Goal: Task Accomplishment & Management: Manage account settings

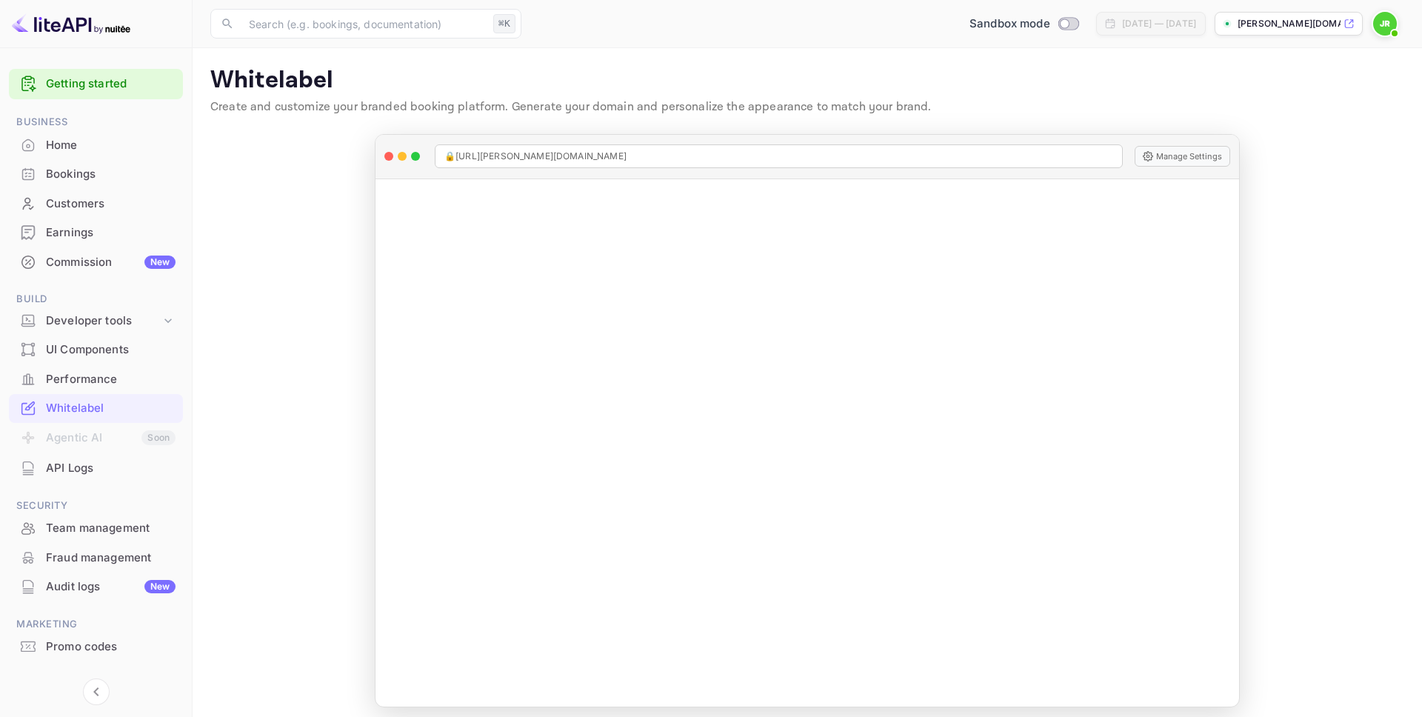
scroll to position [26, 0]
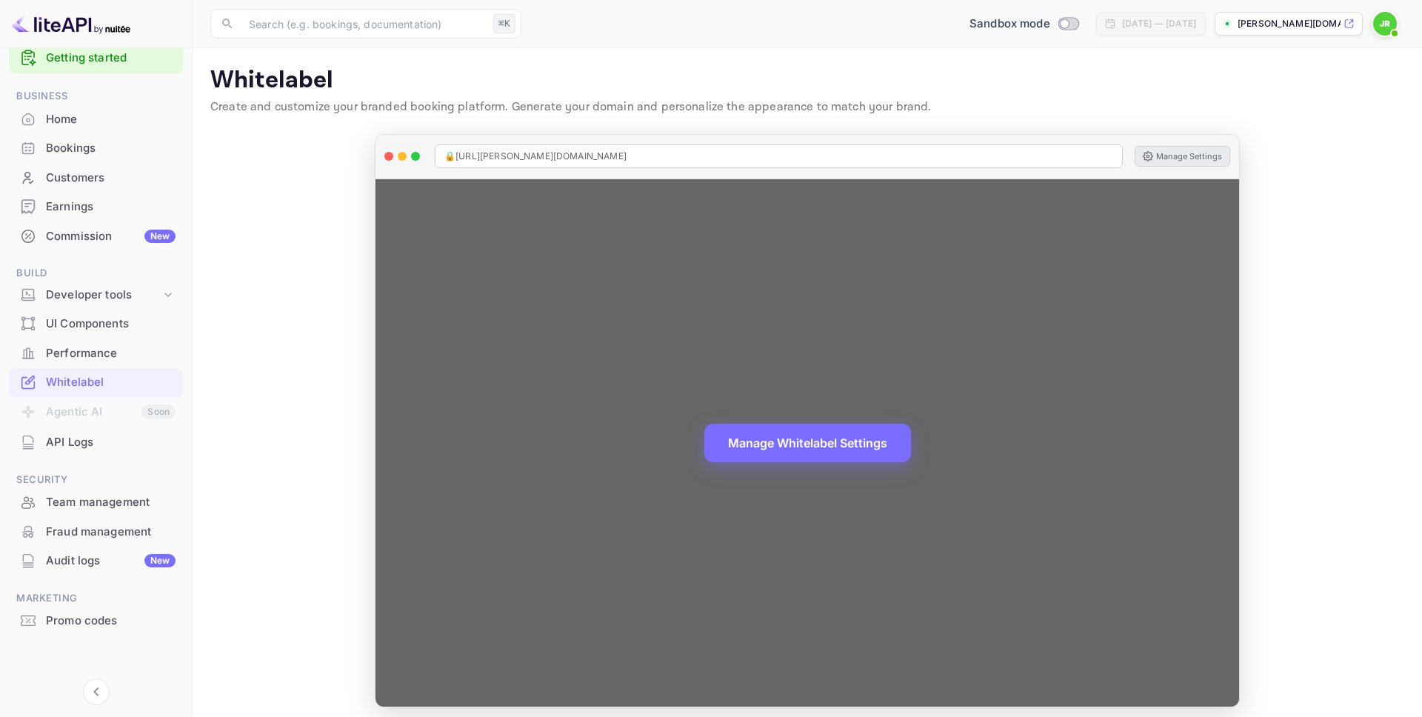
click at [1164, 156] on button "Manage Settings" at bounding box center [1183, 156] width 96 height 21
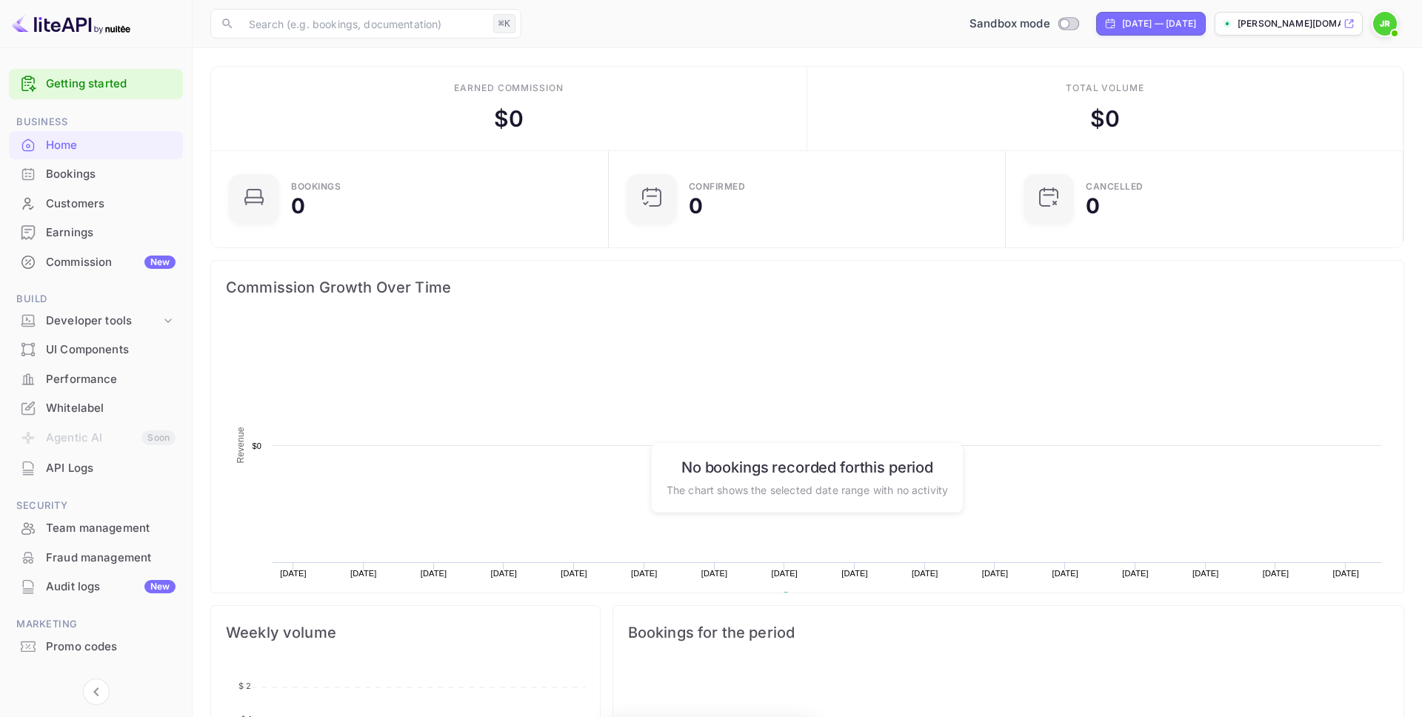
scroll to position [241, 389]
click at [1343, 23] on icon at bounding box center [1348, 24] width 11 height 10
click at [1403, 36] on div at bounding box center [1388, 23] width 33 height 27
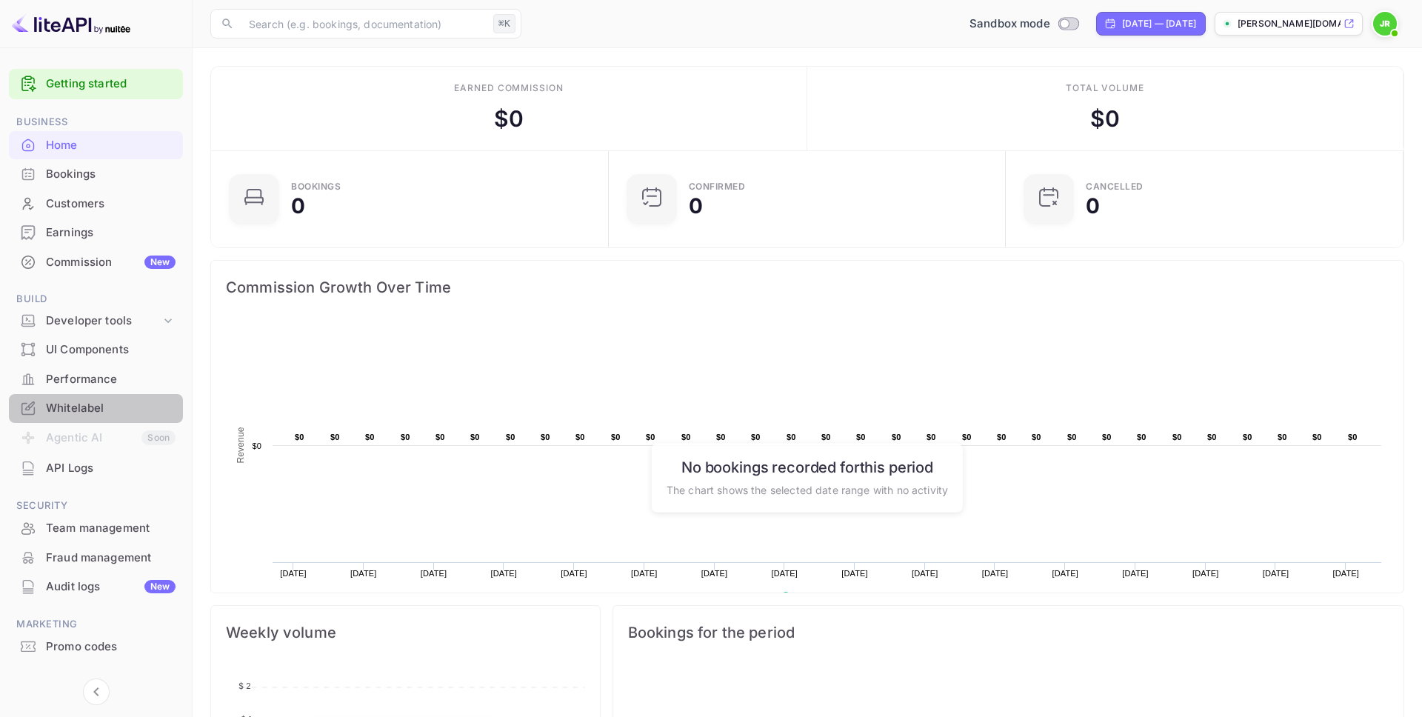
click at [76, 404] on div "Whitelabel" at bounding box center [111, 408] width 130 height 17
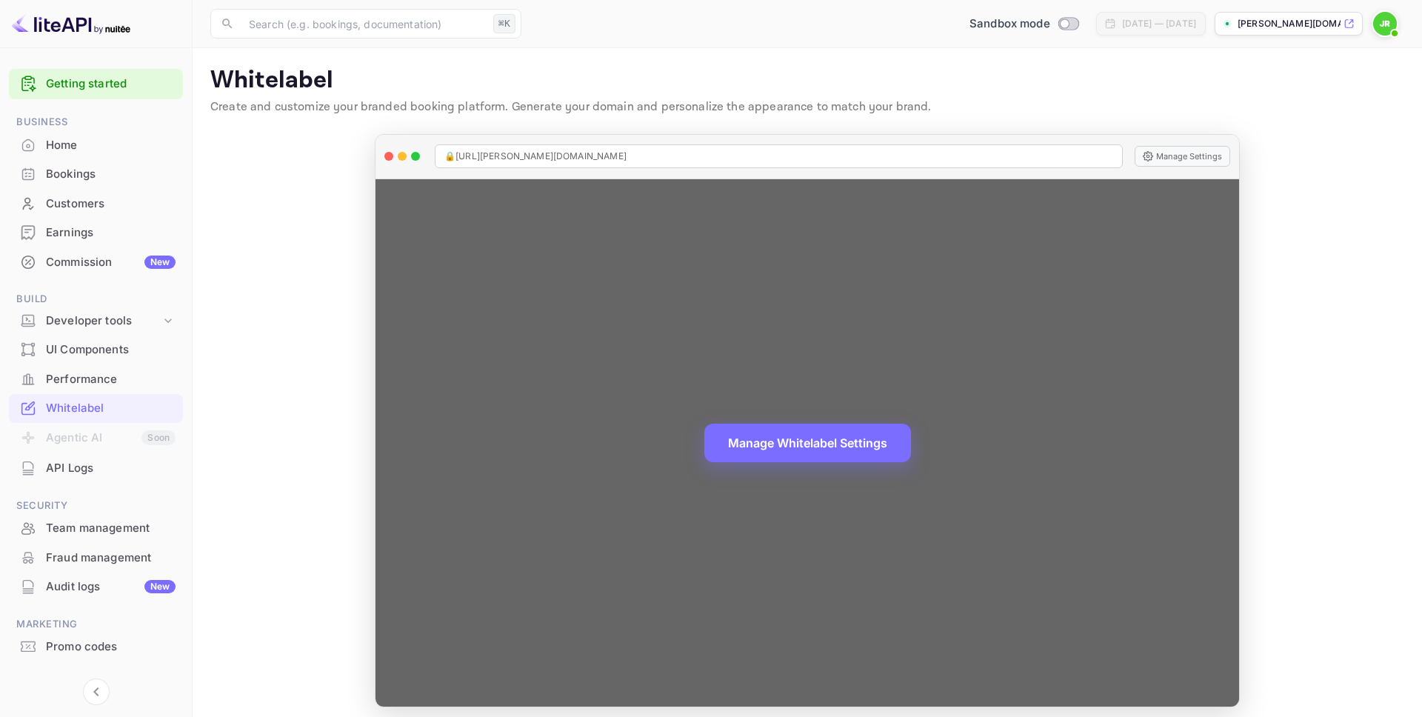
click at [843, 412] on div "Manage Whitelabel Settings" at bounding box center [807, 442] width 864 height 527
click at [792, 430] on button "Manage Whitelabel Settings" at bounding box center [807, 441] width 207 height 39
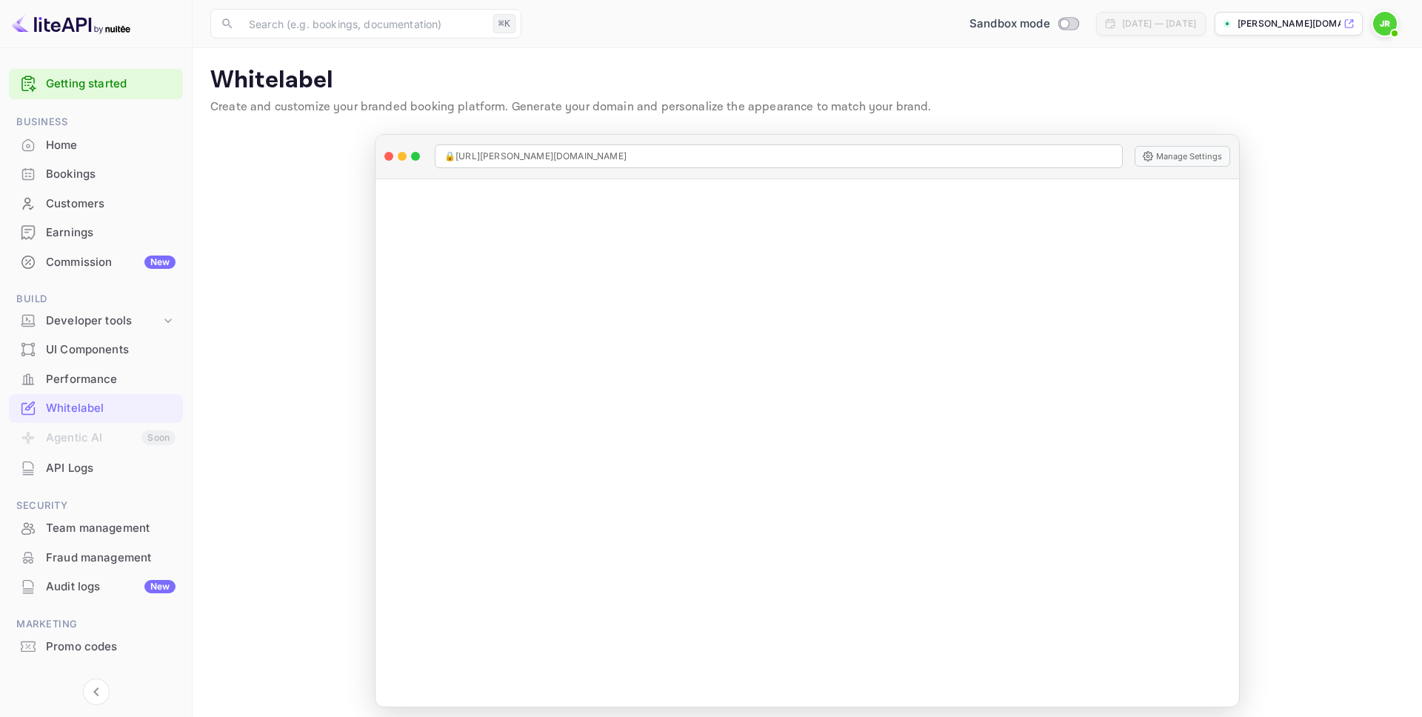
click at [1386, 23] on img at bounding box center [1385, 24] width 24 height 24
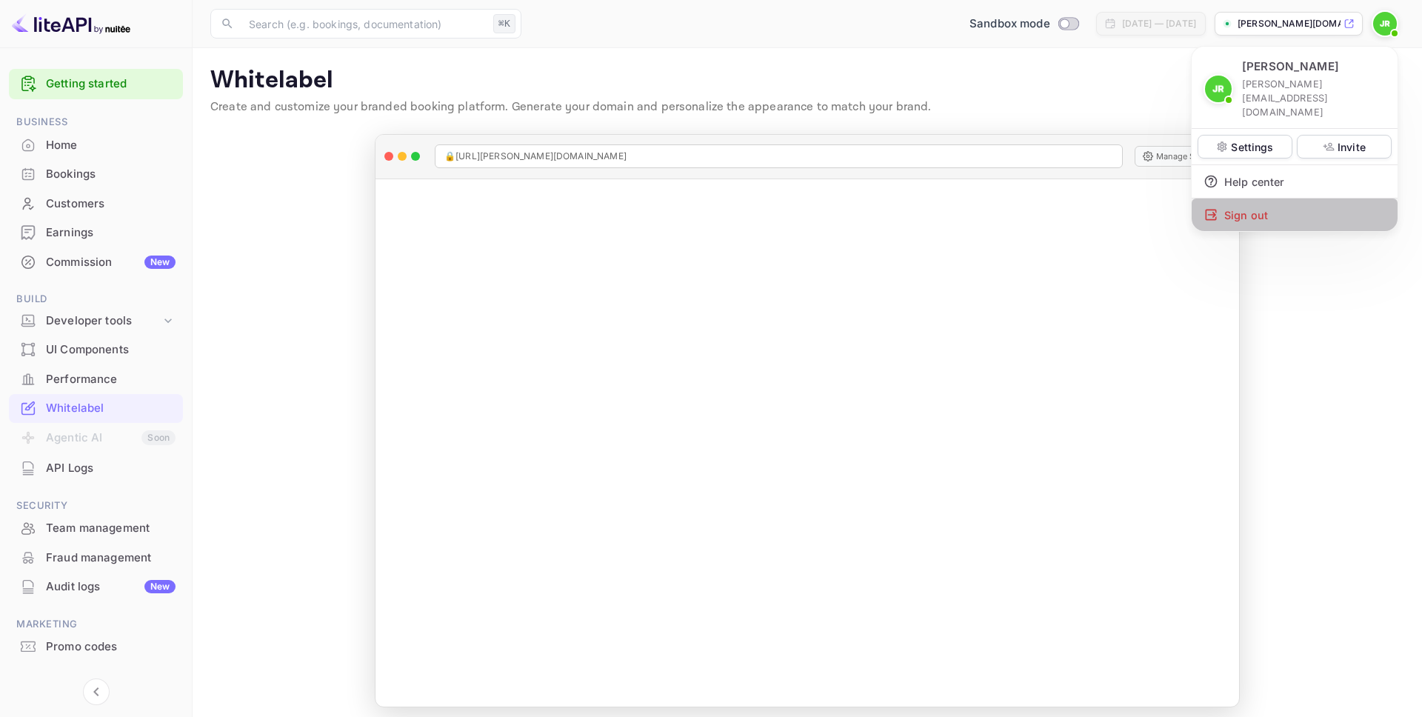
click at [1265, 198] on div "Sign out" at bounding box center [1295, 214] width 206 height 33
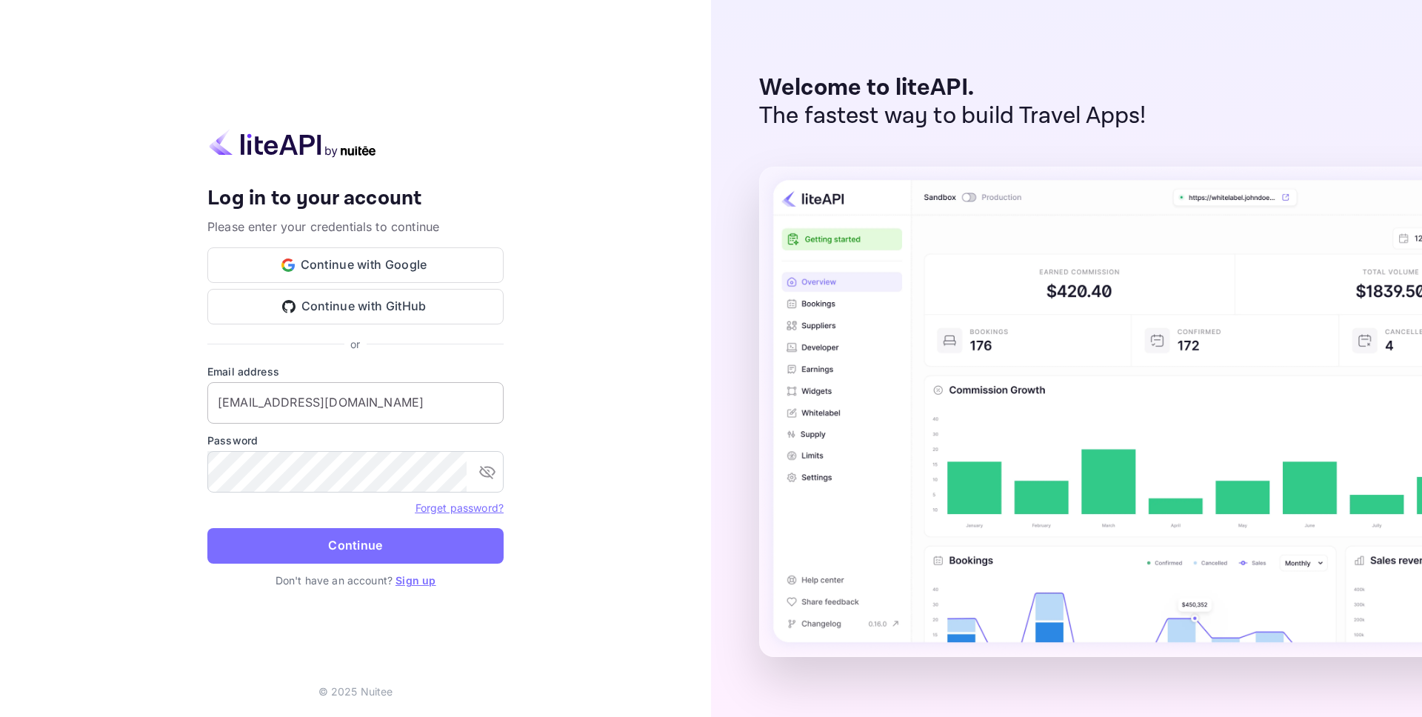
click at [325, 406] on input "billing@stafftraveler.com" at bounding box center [355, 402] width 296 height 41
click at [287, 399] on input "j.richards+0714@nuitee.com" at bounding box center [355, 402] width 296 height 41
type input "[PERSON_NAME][EMAIL_ADDRESS][DOMAIN_NAME]"
click at [207, 528] on button "Continue" at bounding box center [355, 546] width 296 height 36
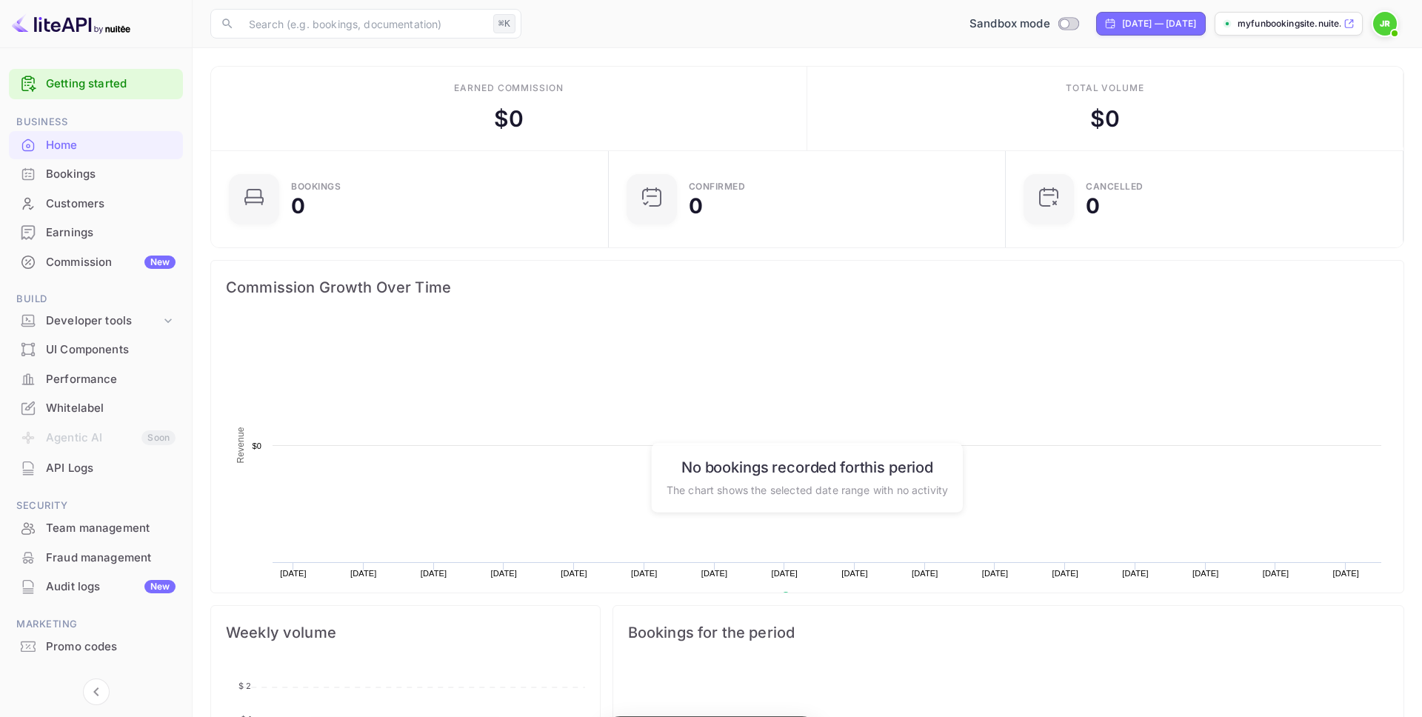
scroll to position [241, 389]
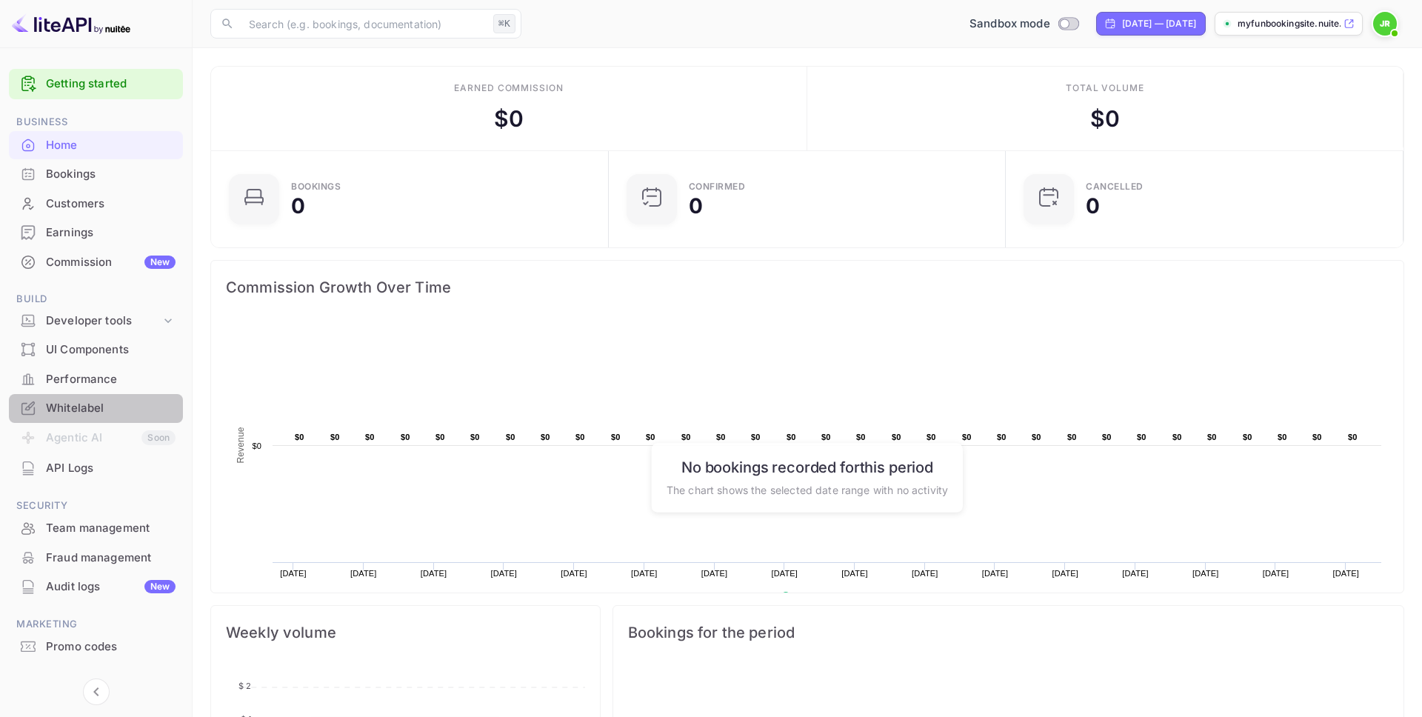
click at [70, 401] on div "Whitelabel" at bounding box center [111, 408] width 130 height 17
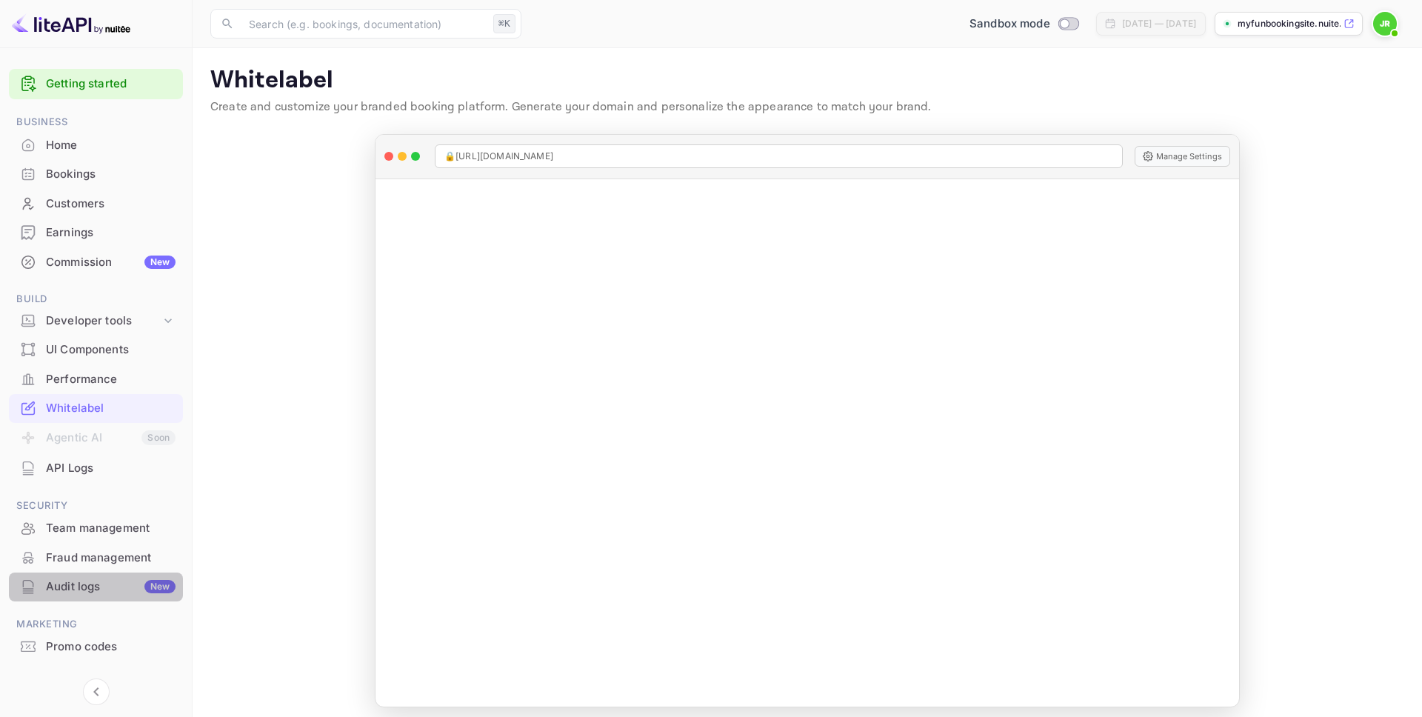
click at [69, 581] on div "Audit logs New" at bounding box center [111, 586] width 130 height 17
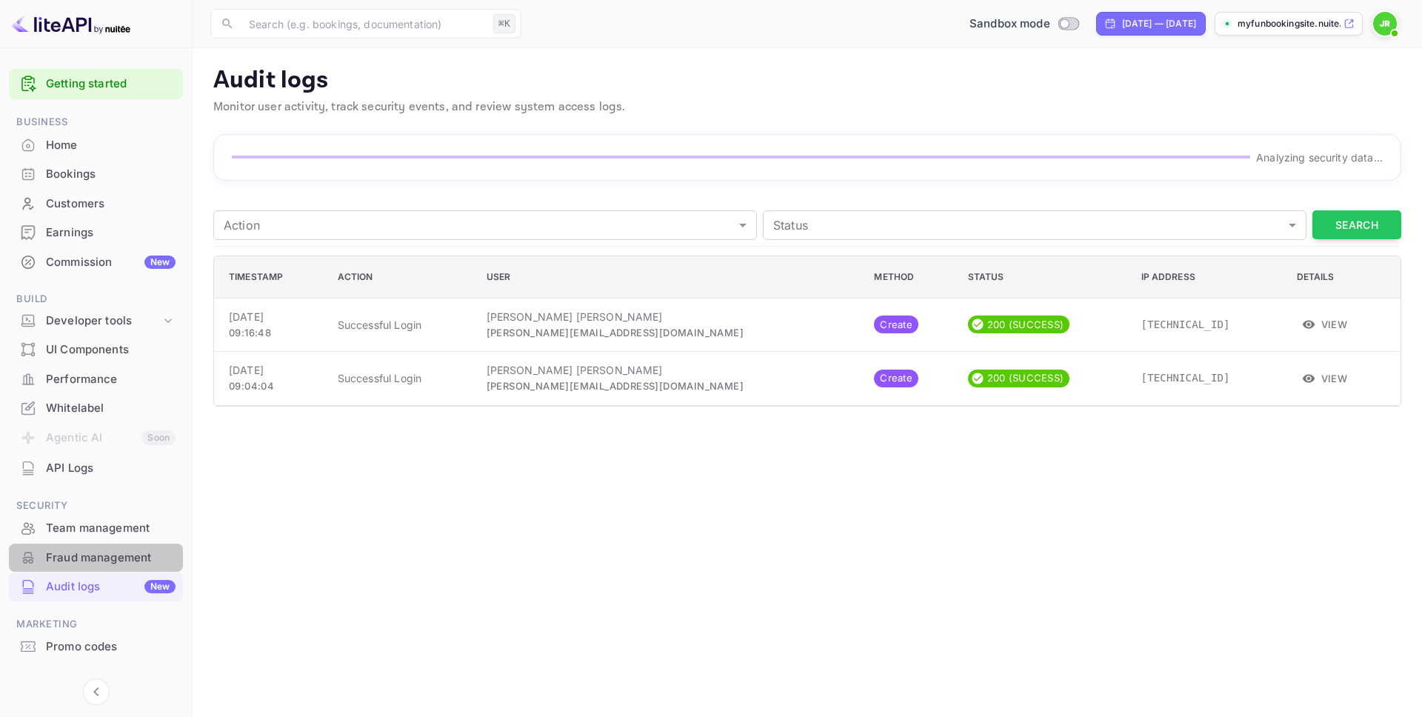
click at [79, 556] on div "Fraud management" at bounding box center [111, 558] width 130 height 17
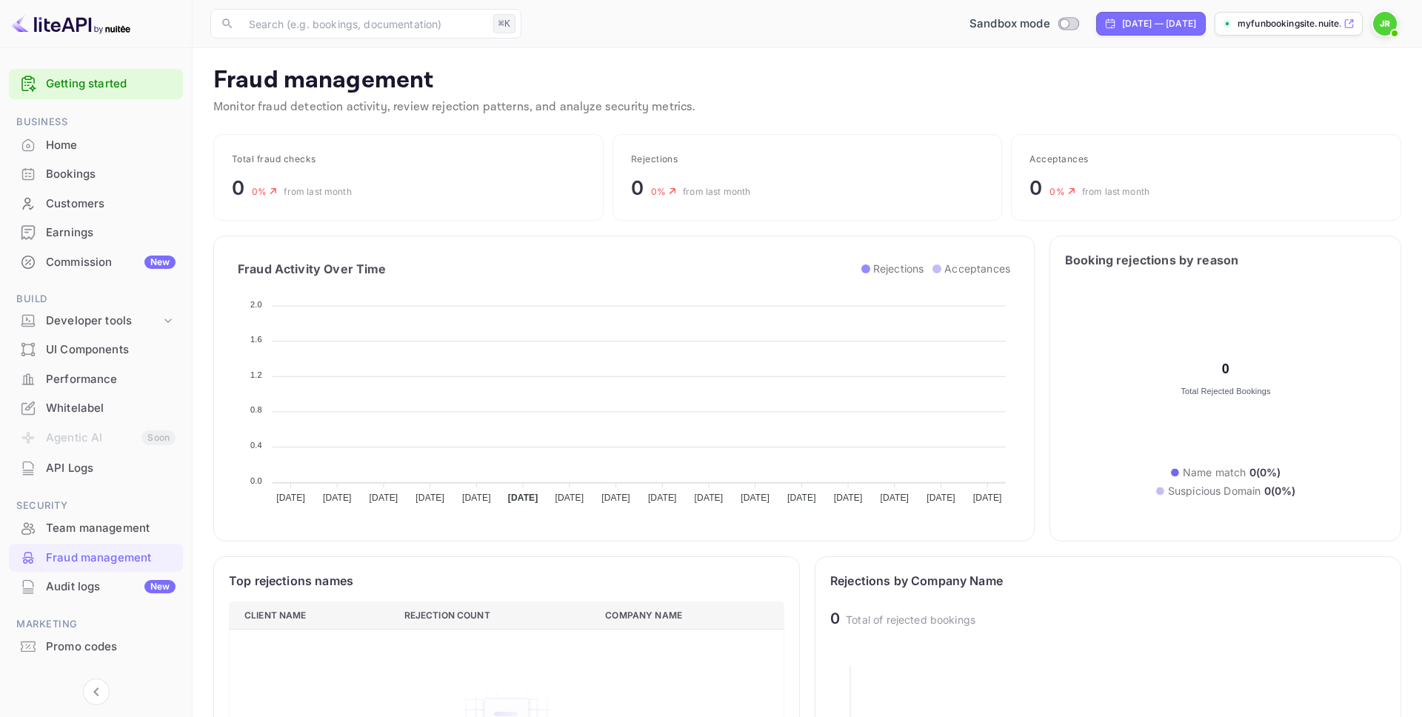
scroll to position [304, 555]
click at [102, 535] on div "Team management" at bounding box center [111, 528] width 130 height 17
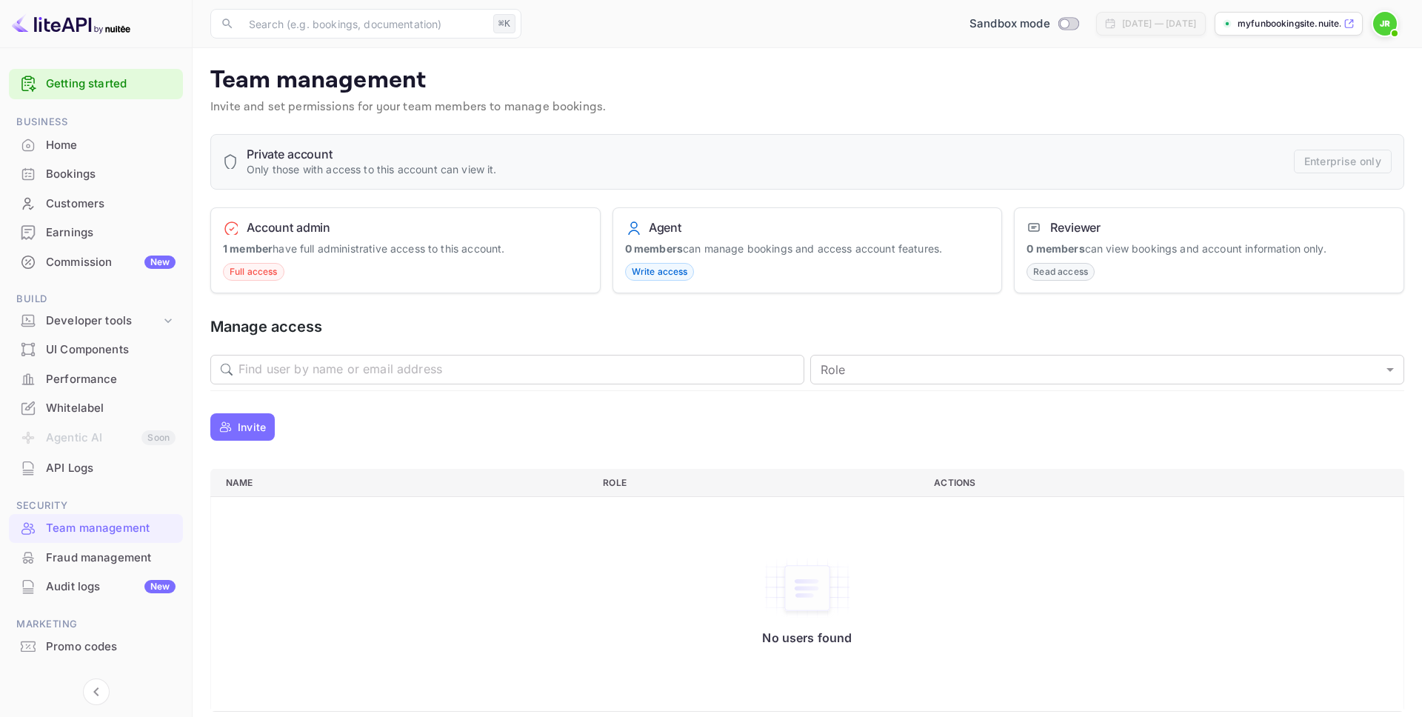
click at [82, 344] on div "UI Components" at bounding box center [111, 349] width 130 height 17
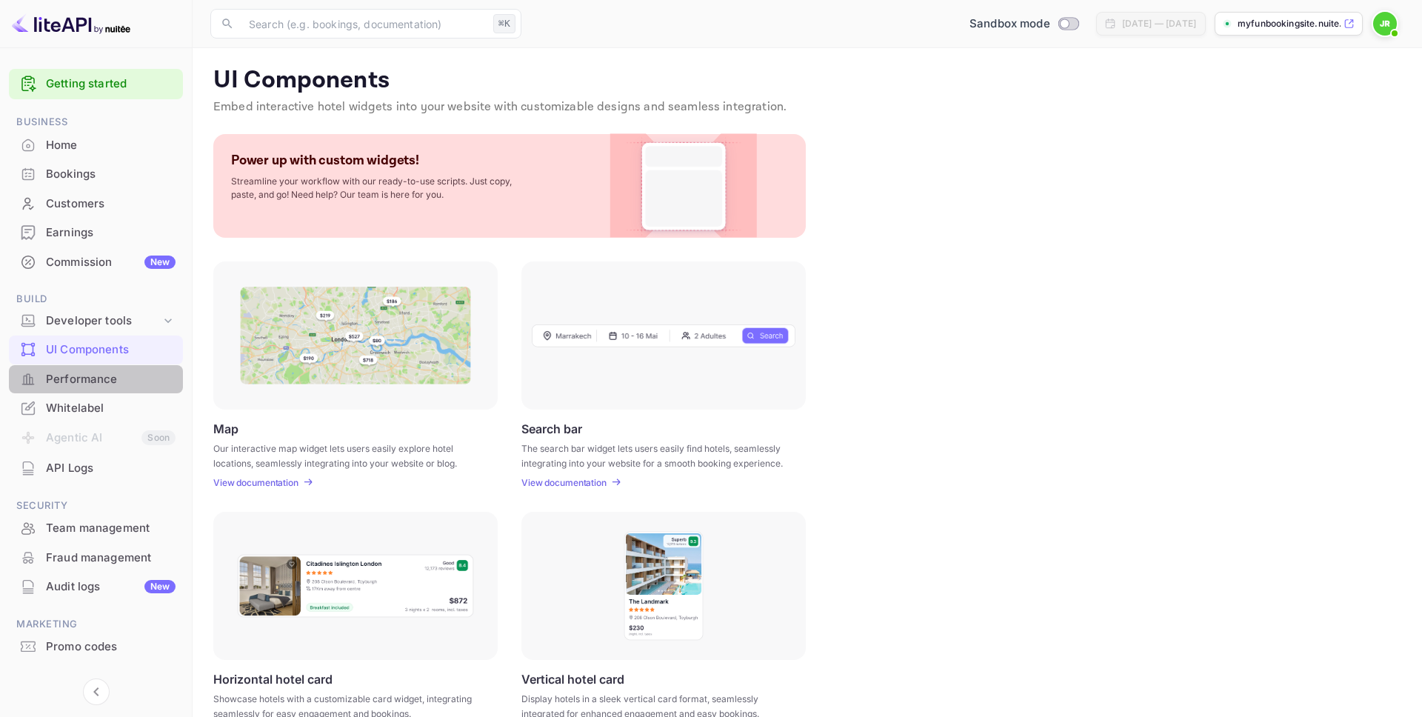
click at [86, 373] on div "Performance" at bounding box center [111, 379] width 130 height 17
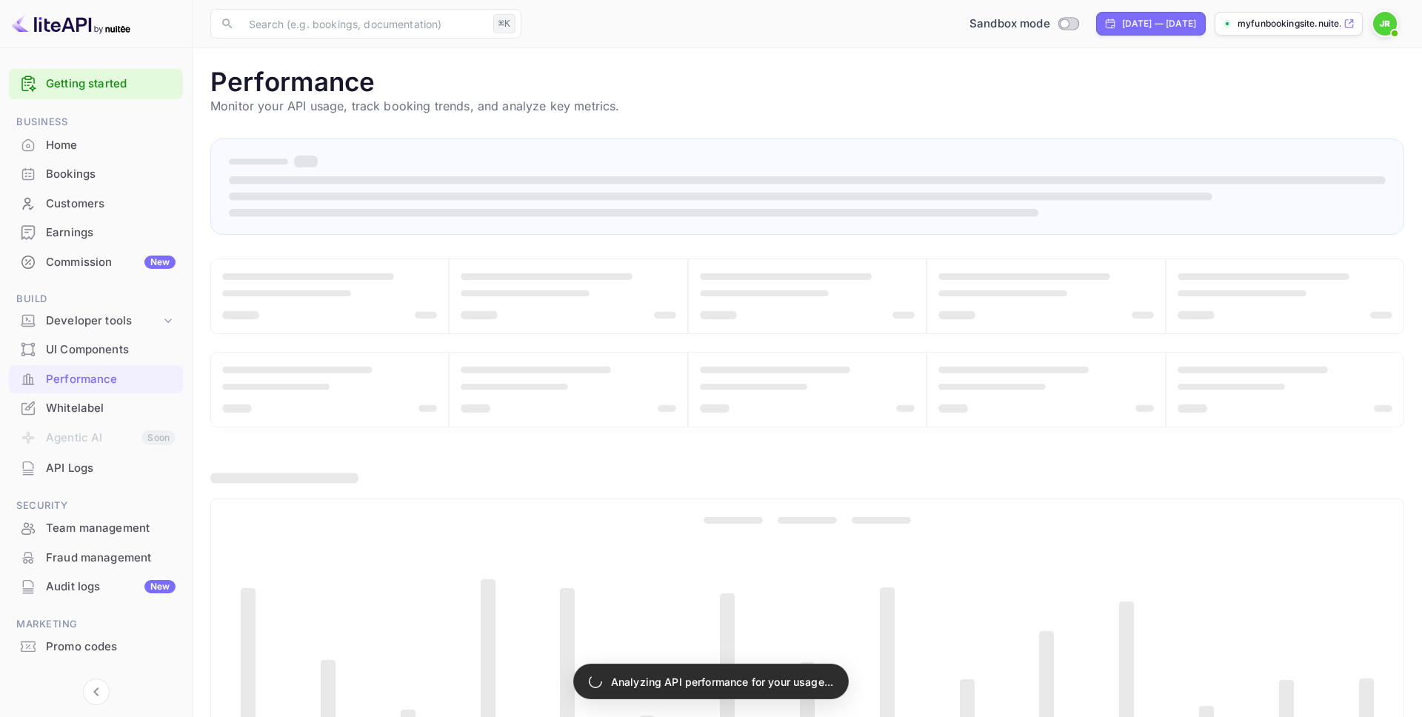
click at [73, 405] on div "Whitelabel" at bounding box center [111, 408] width 130 height 17
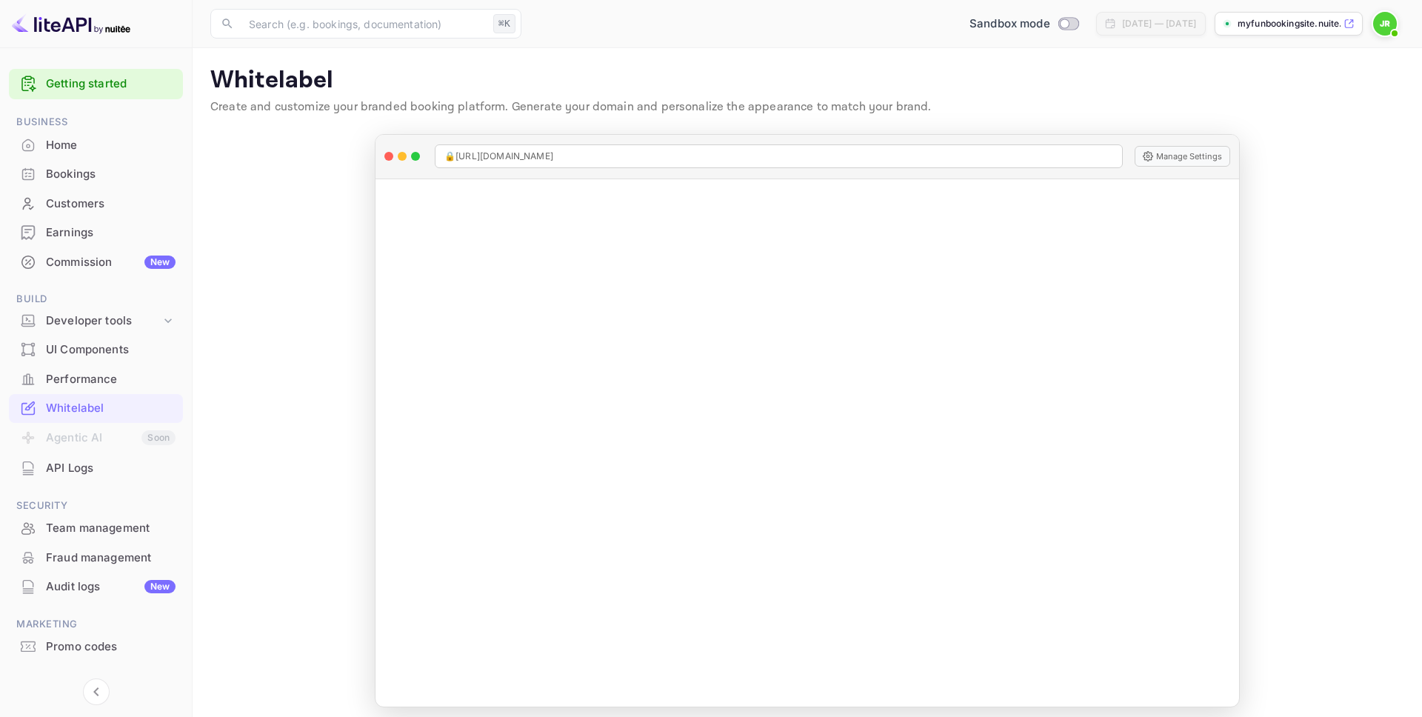
click at [76, 140] on div "Home" at bounding box center [111, 145] width 130 height 17
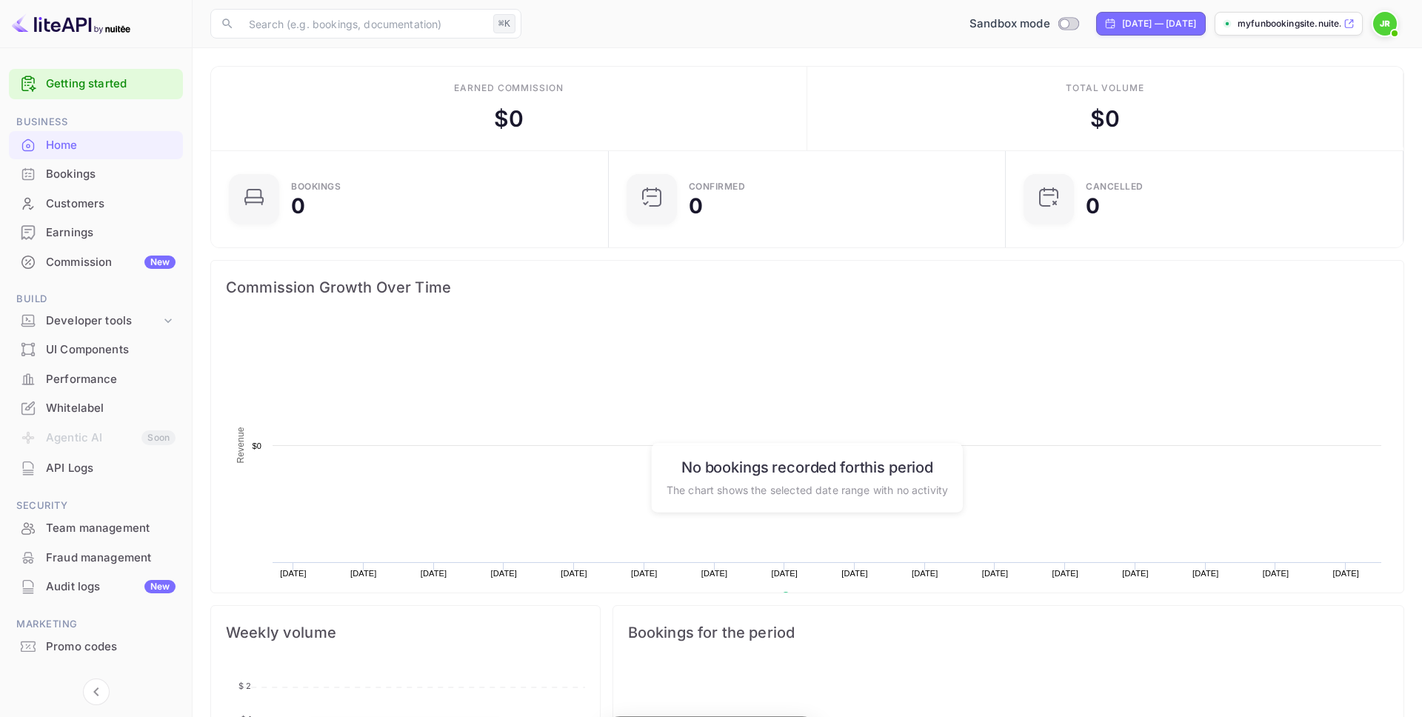
scroll to position [241, 389]
click at [101, 169] on div "Bookings" at bounding box center [111, 174] width 130 height 17
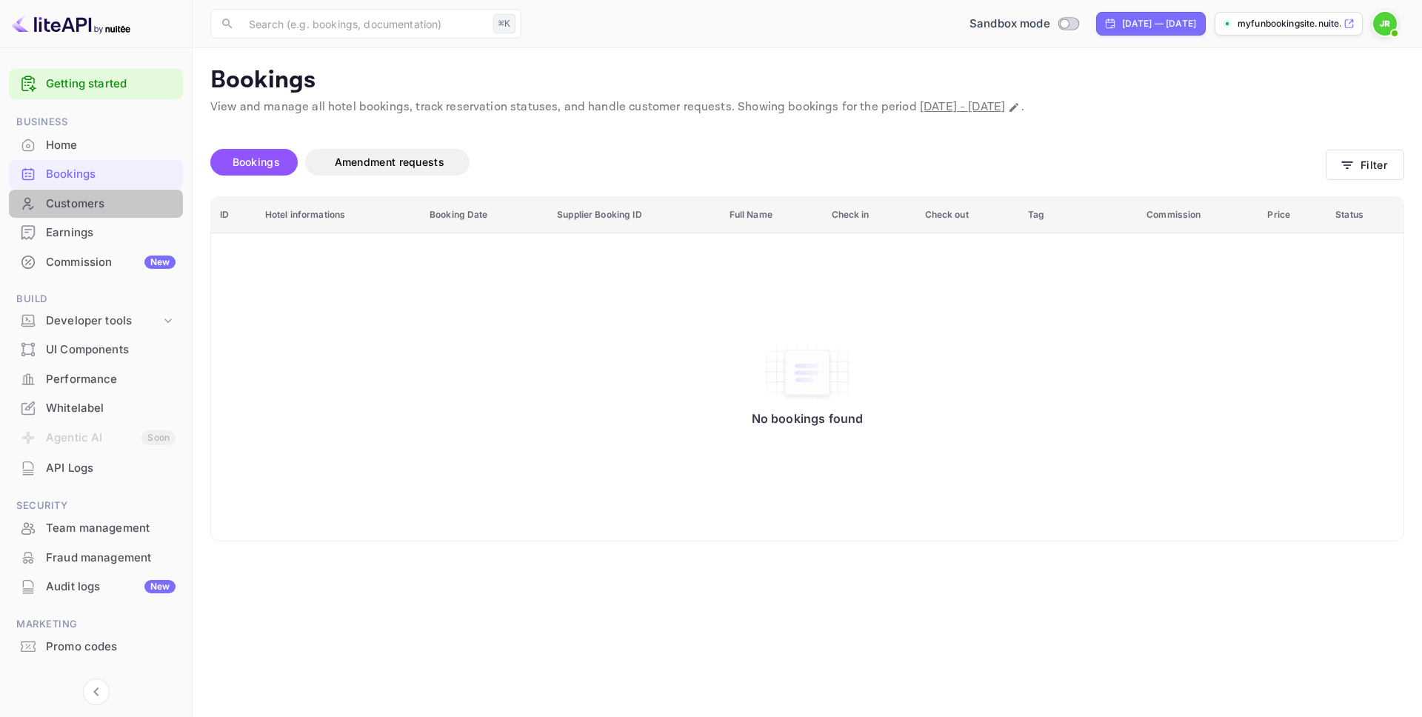
click at [84, 203] on div "Customers" at bounding box center [111, 204] width 130 height 17
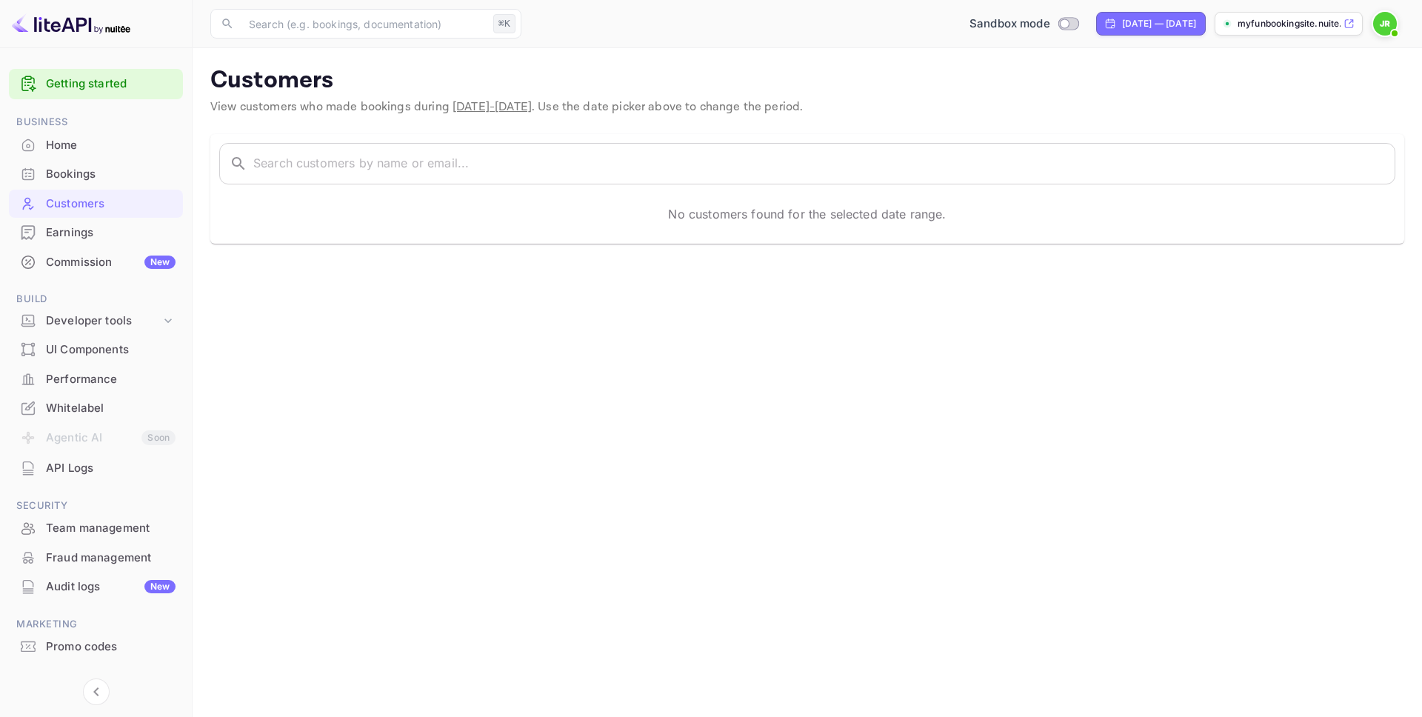
click at [74, 239] on div "Earnings" at bounding box center [111, 232] width 130 height 17
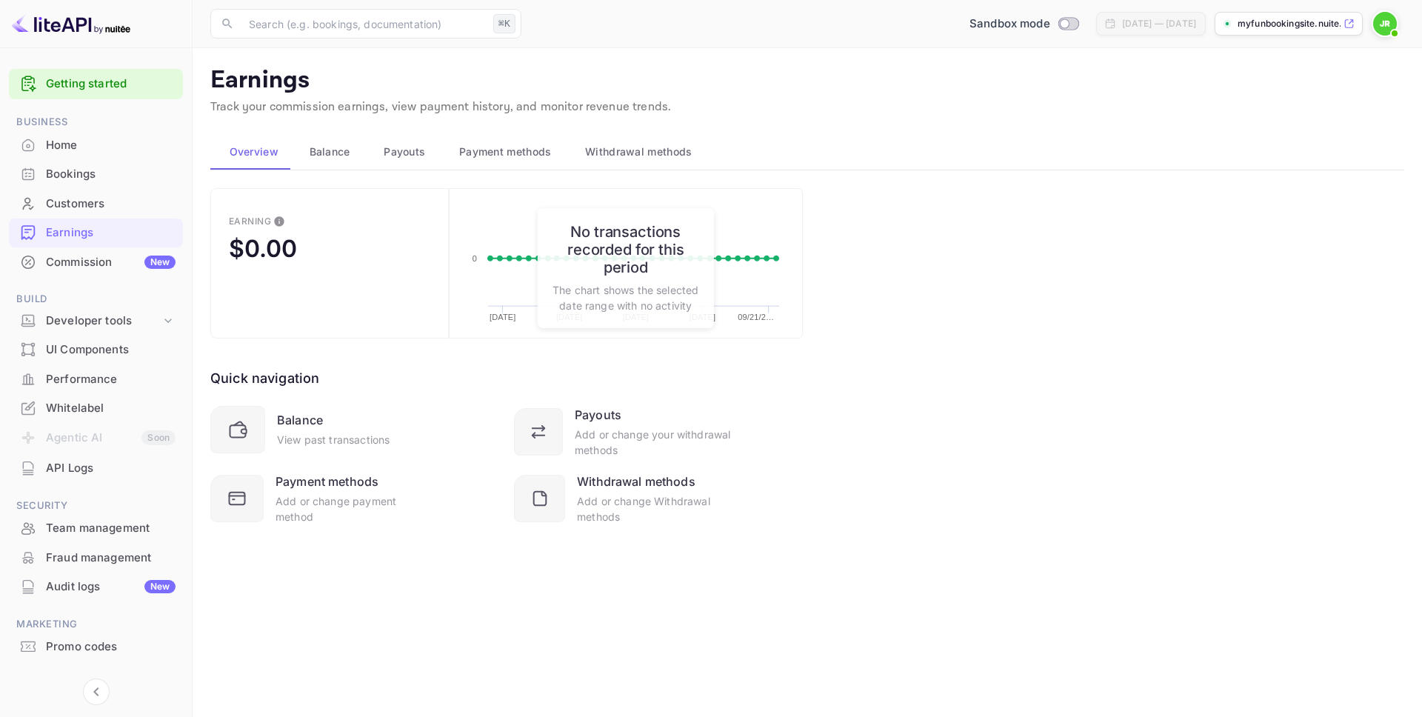
click at [79, 265] on div "Commission New" at bounding box center [111, 262] width 130 height 17
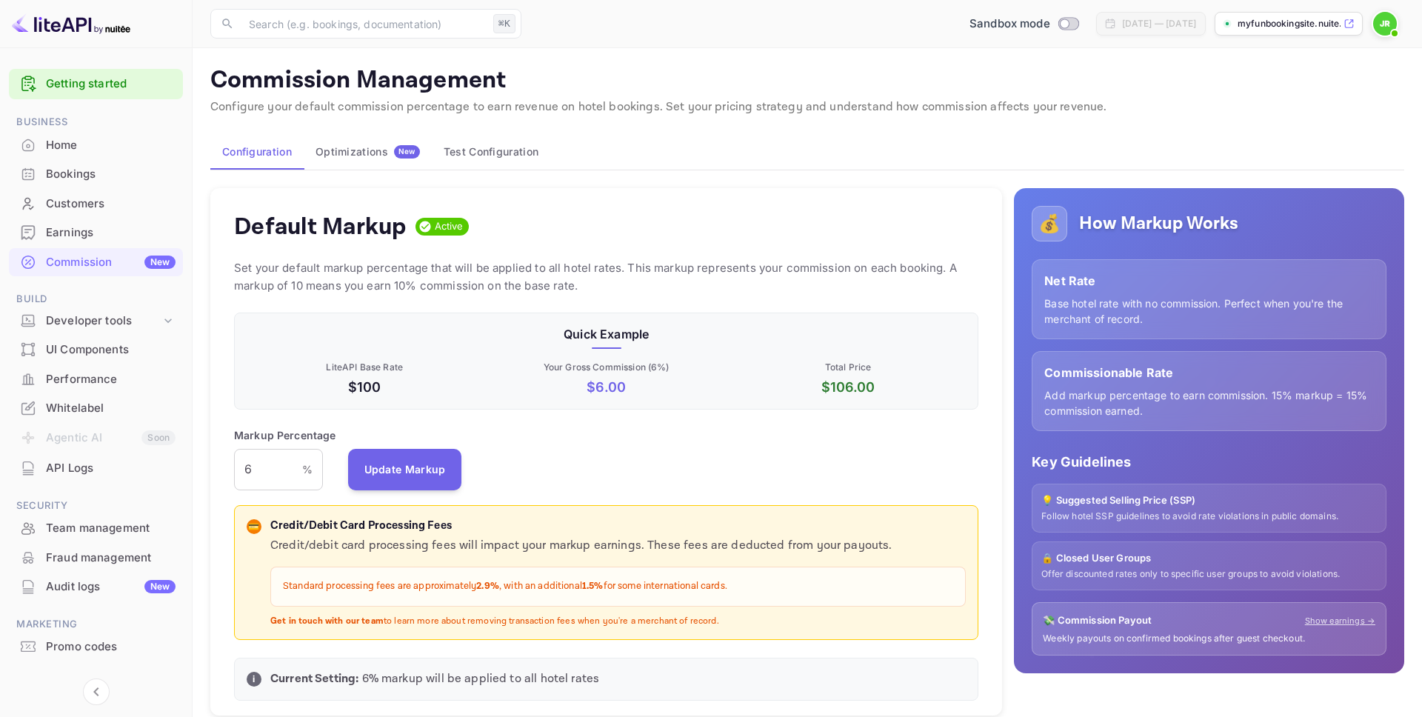
scroll to position [263, 744]
click at [76, 150] on div "Home" at bounding box center [111, 145] width 130 height 17
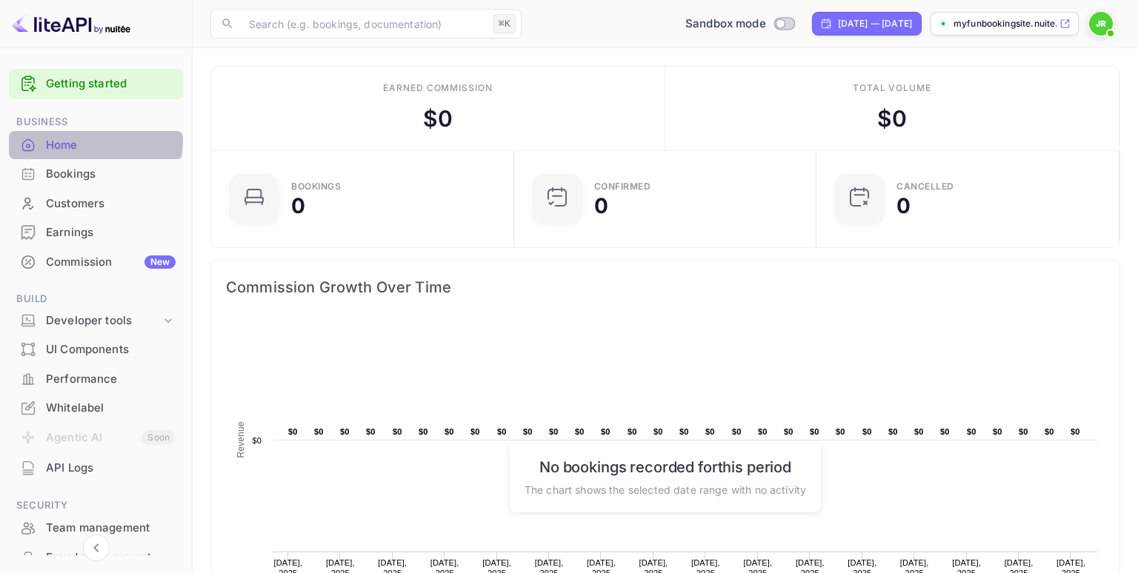
click at [87, 140] on div "Home" at bounding box center [111, 145] width 130 height 17
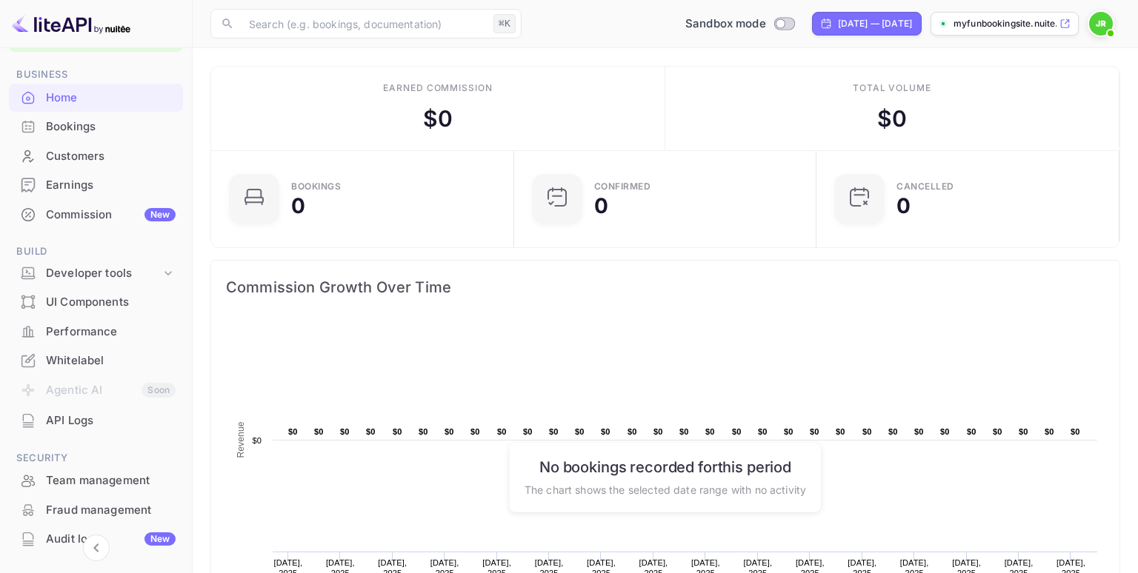
scroll to position [73, 0]
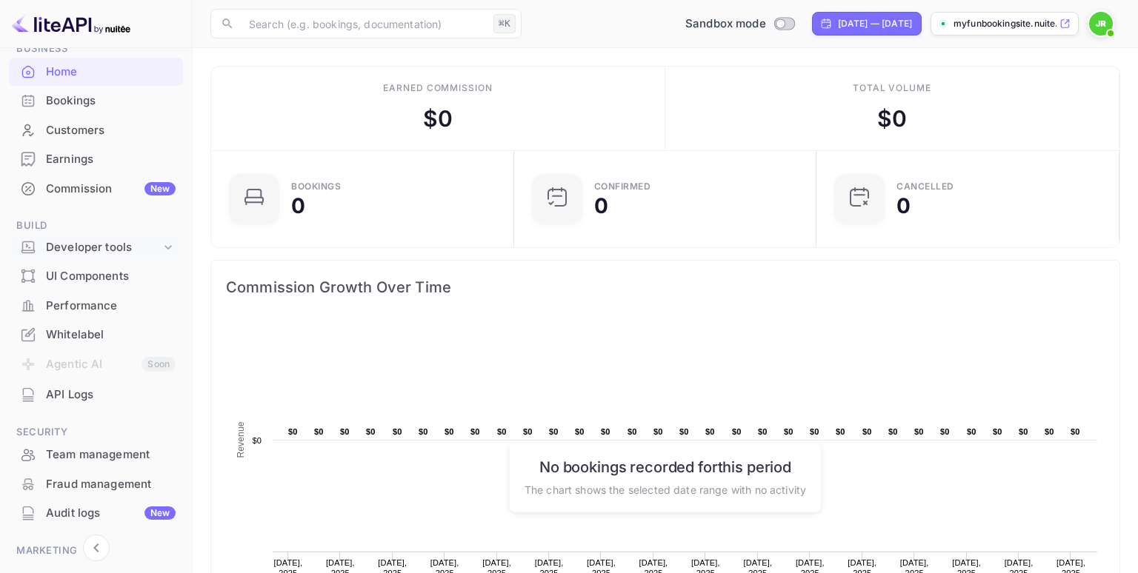
click at [161, 245] on icon at bounding box center [168, 247] width 15 height 15
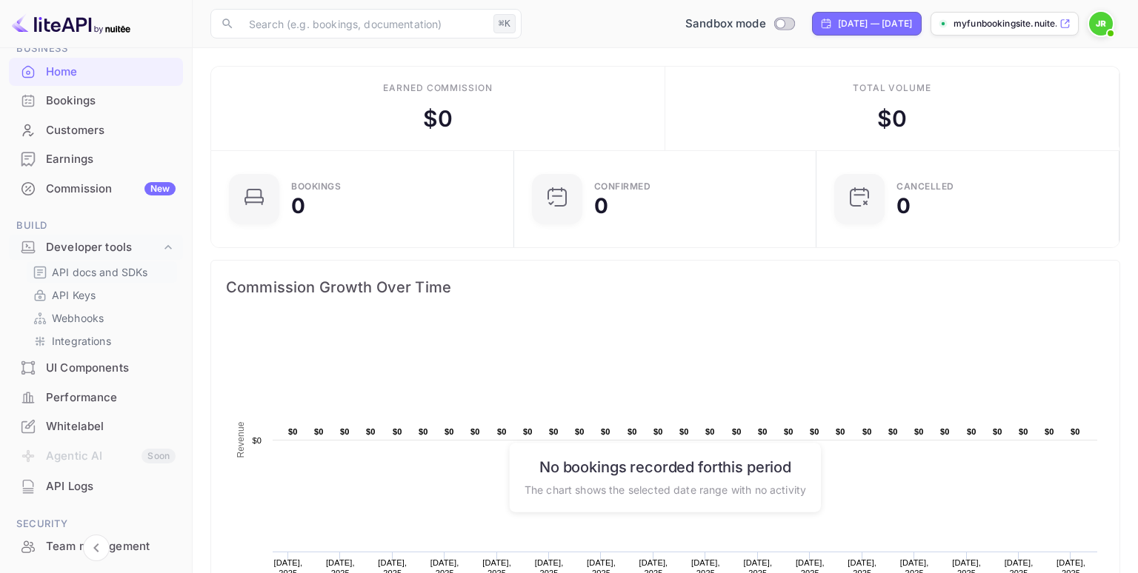
click at [73, 276] on p "API docs and SDKs" at bounding box center [100, 272] width 96 height 16
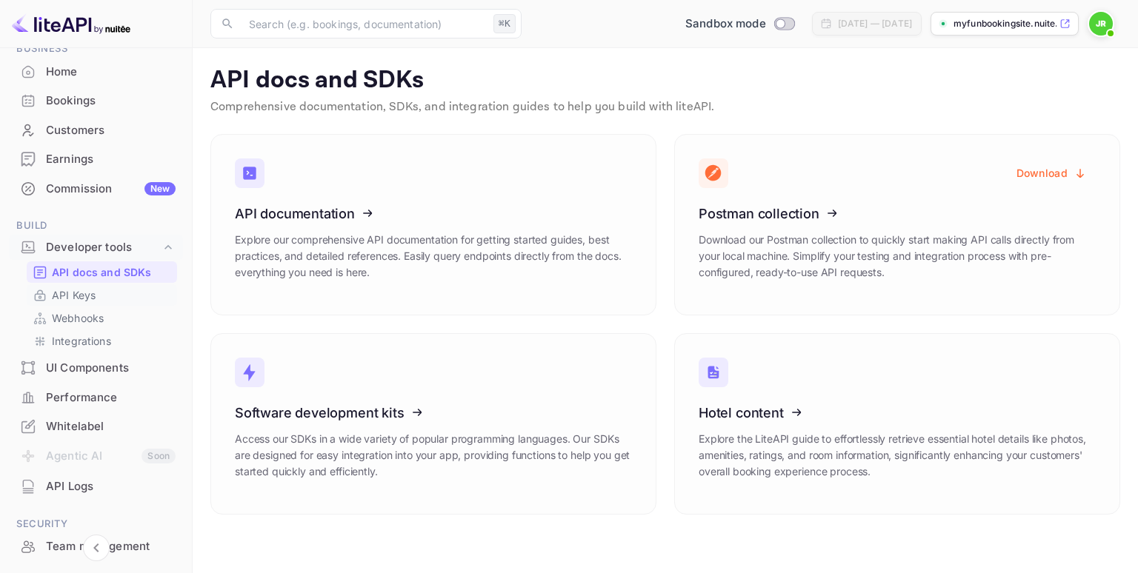
click at [95, 299] on p "API Keys" at bounding box center [74, 295] width 44 height 16
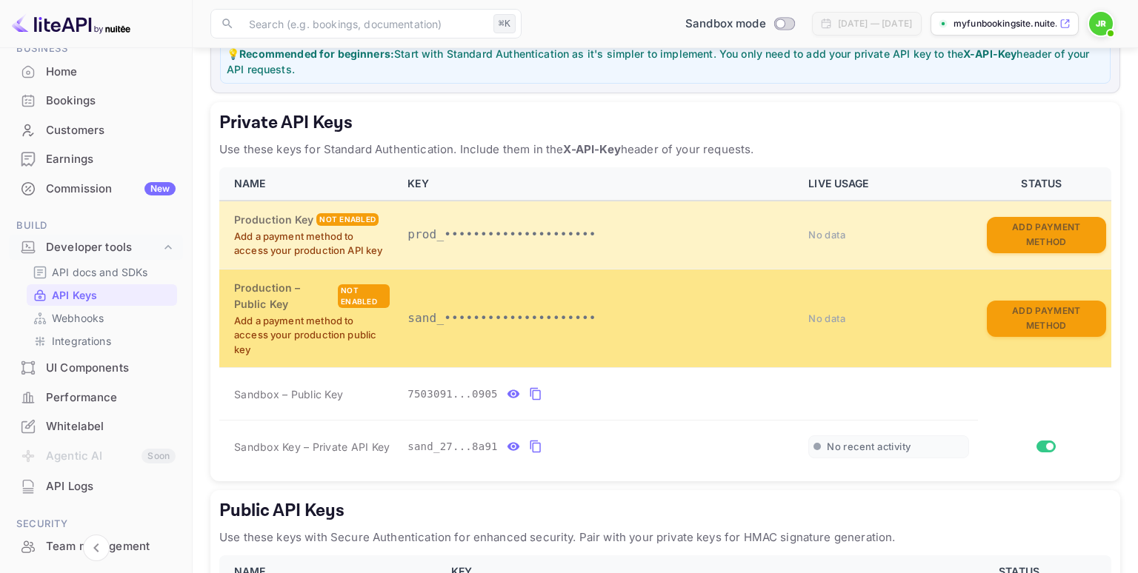
scroll to position [234, 0]
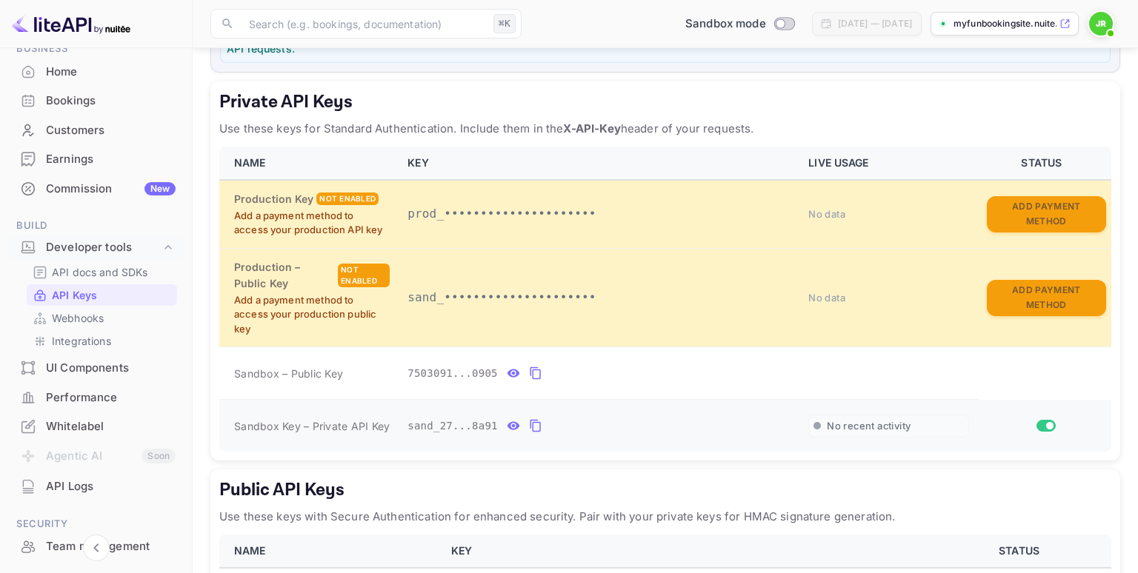
click at [530, 421] on icon "private api keys table" at bounding box center [535, 426] width 10 height 13
click at [105, 277] on p "API docs and SDKs" at bounding box center [100, 272] width 96 height 16
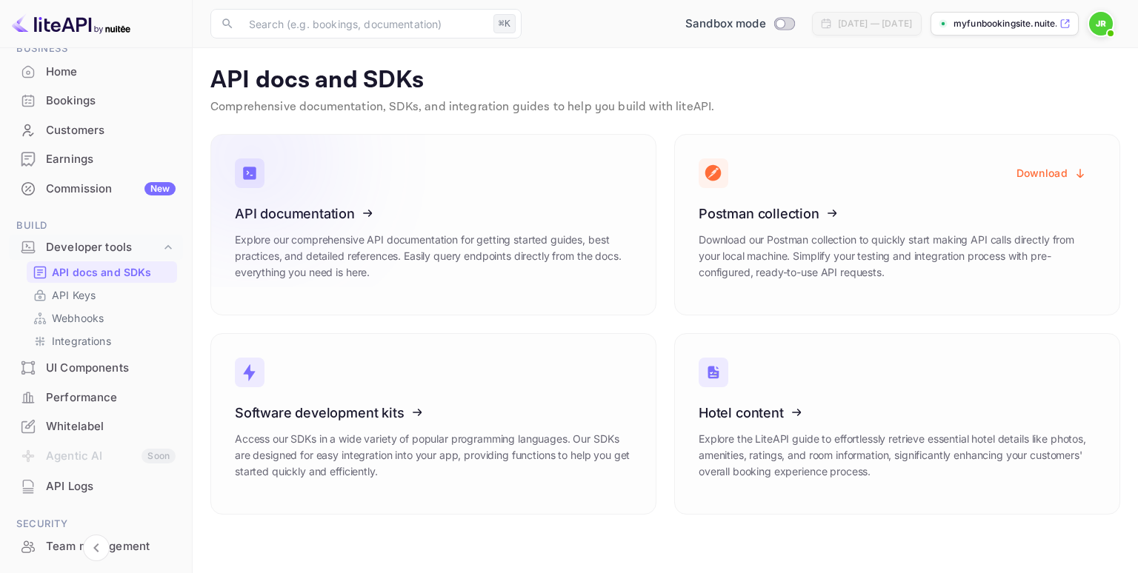
click at [353, 211] on icon at bounding box center [326, 211] width 230 height 153
click at [83, 181] on div "Commission New" at bounding box center [111, 189] width 130 height 17
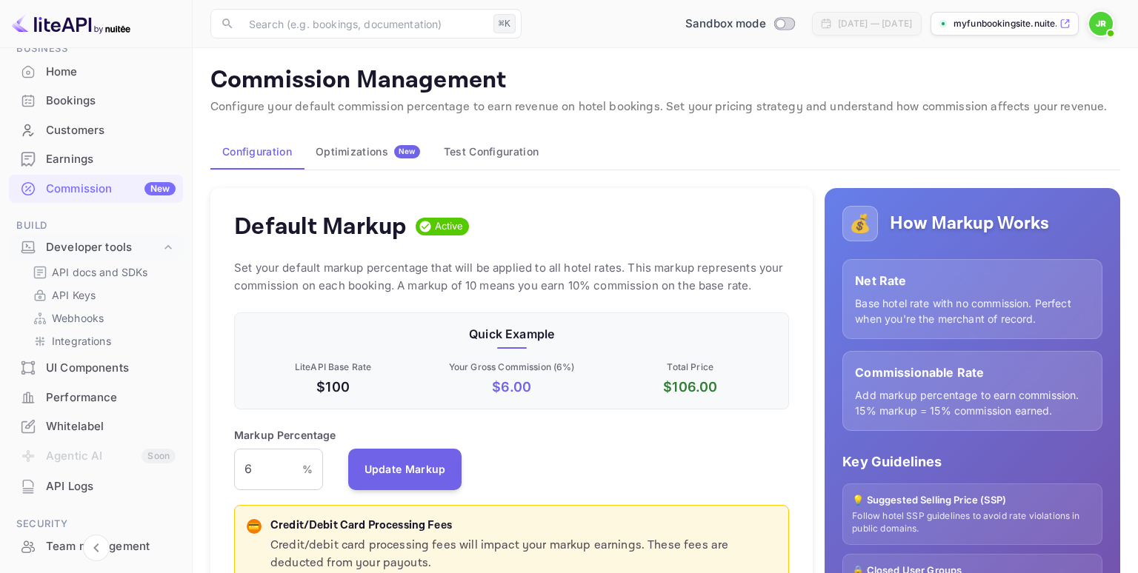
scroll to position [262, 555]
click at [242, 474] on input "6" at bounding box center [268, 469] width 68 height 41
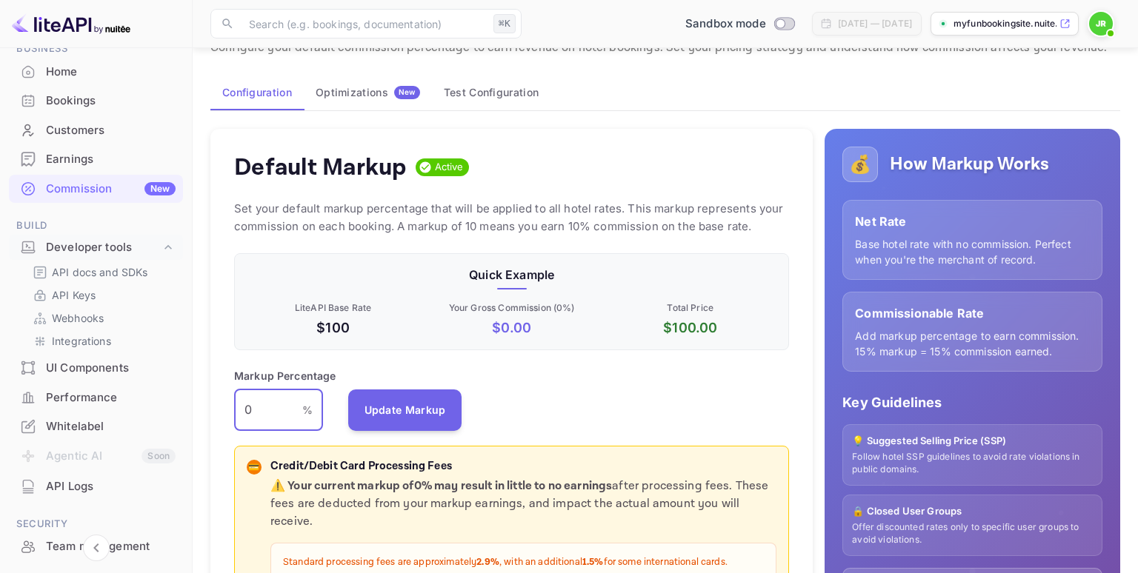
scroll to position [61, 0]
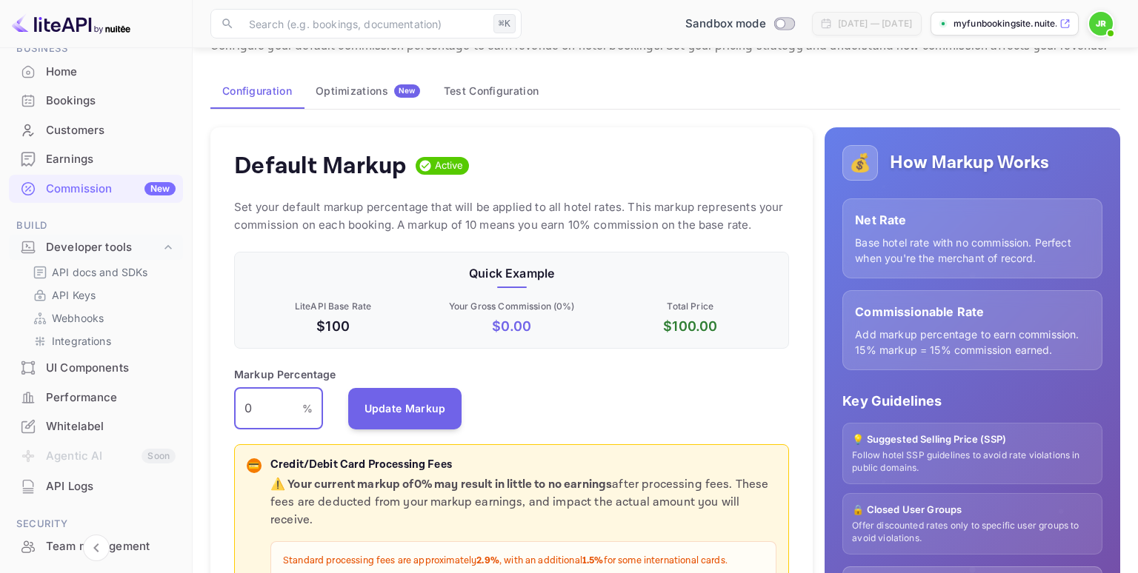
type input "0"
click at [79, 96] on div "Bookings" at bounding box center [111, 101] width 130 height 17
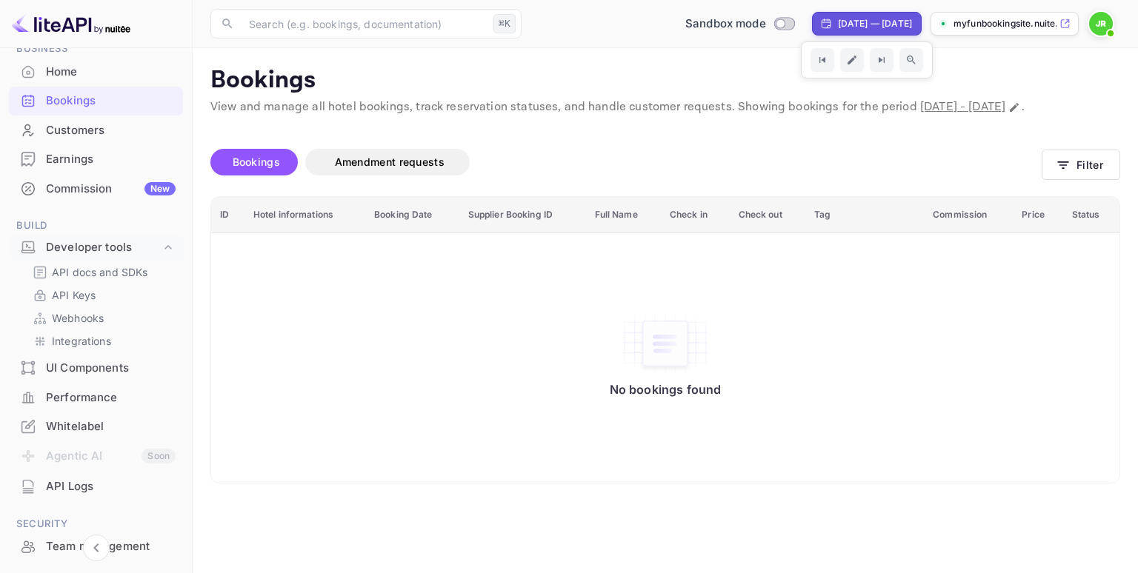
click at [867, 21] on div "[DATE] — [DATE]" at bounding box center [875, 23] width 74 height 13
select select "7"
select select "2025"
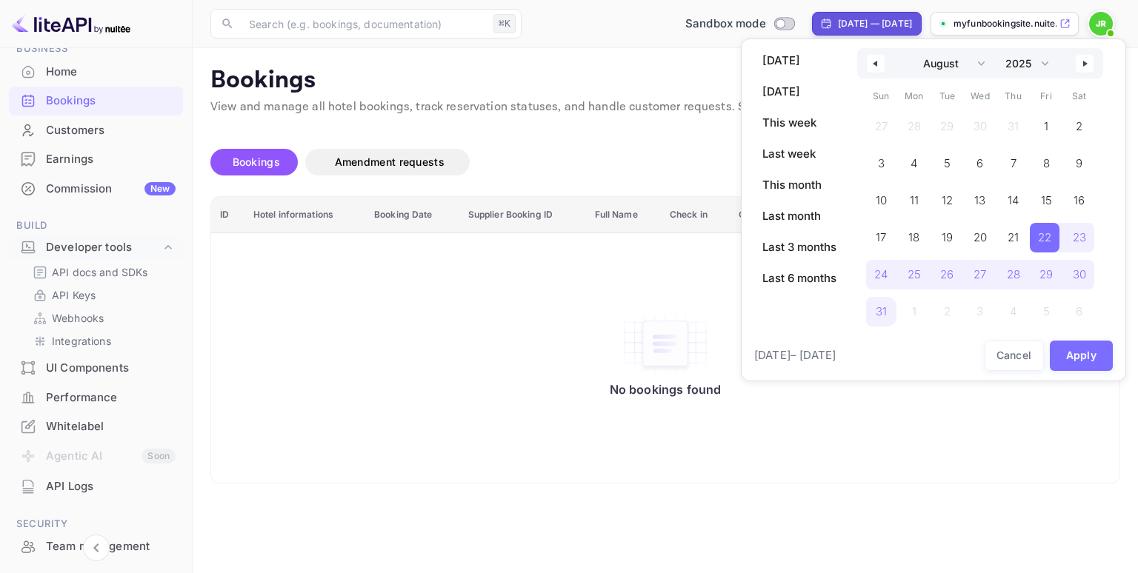
click at [867, 21] on div at bounding box center [569, 286] width 1138 height 573
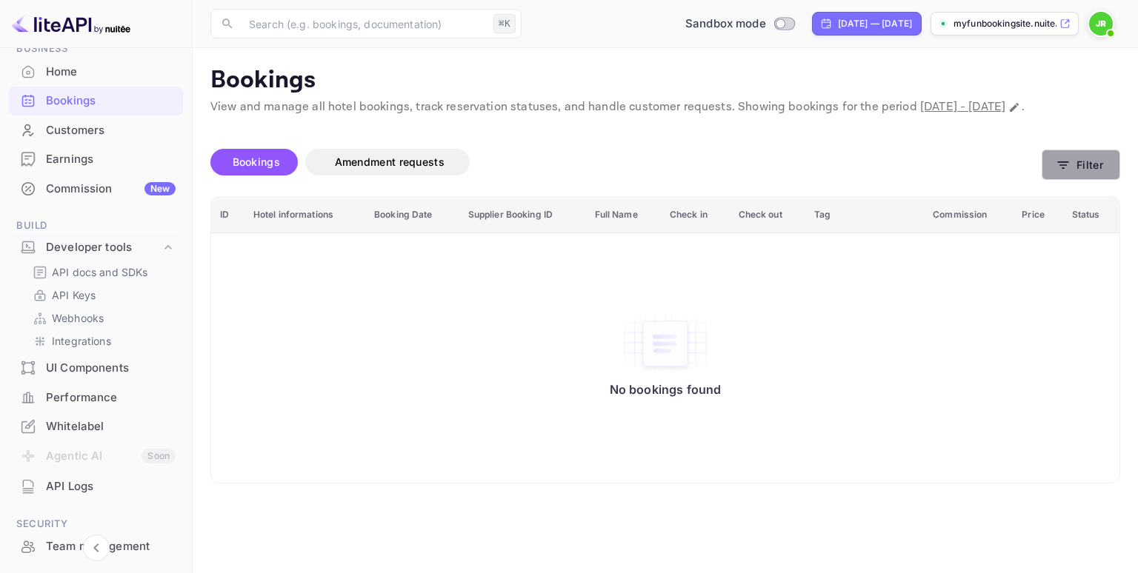
click at [1088, 180] on button "Filter" at bounding box center [1080, 165] width 79 height 30
click at [856, 30] on div "[DATE] — [DATE]" at bounding box center [867, 24] width 110 height 24
select select "7"
select select "2025"
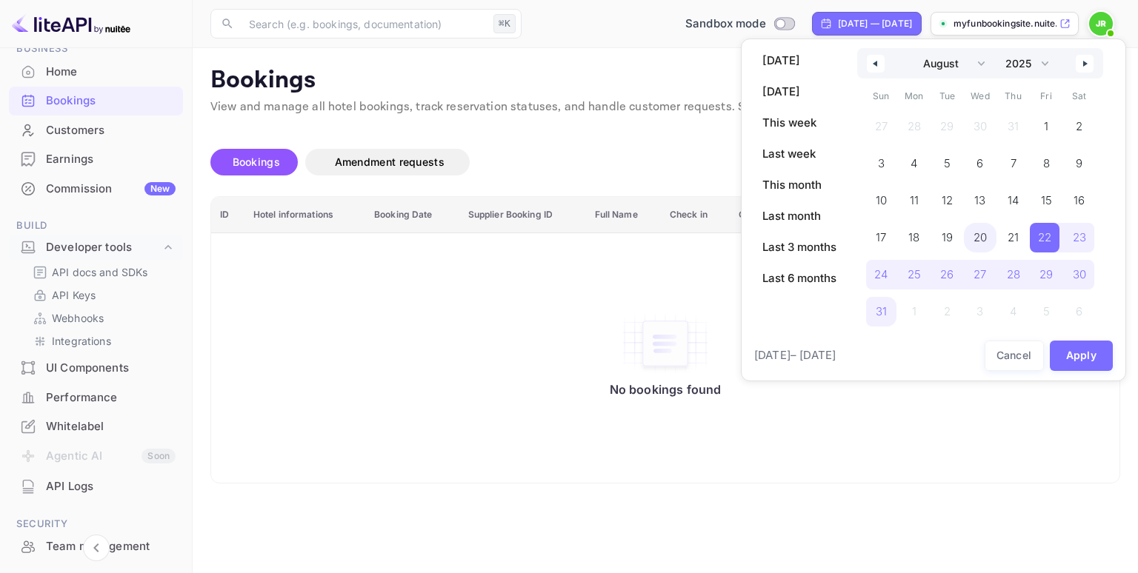
click at [985, 237] on span "20" at bounding box center [979, 237] width 13 height 27
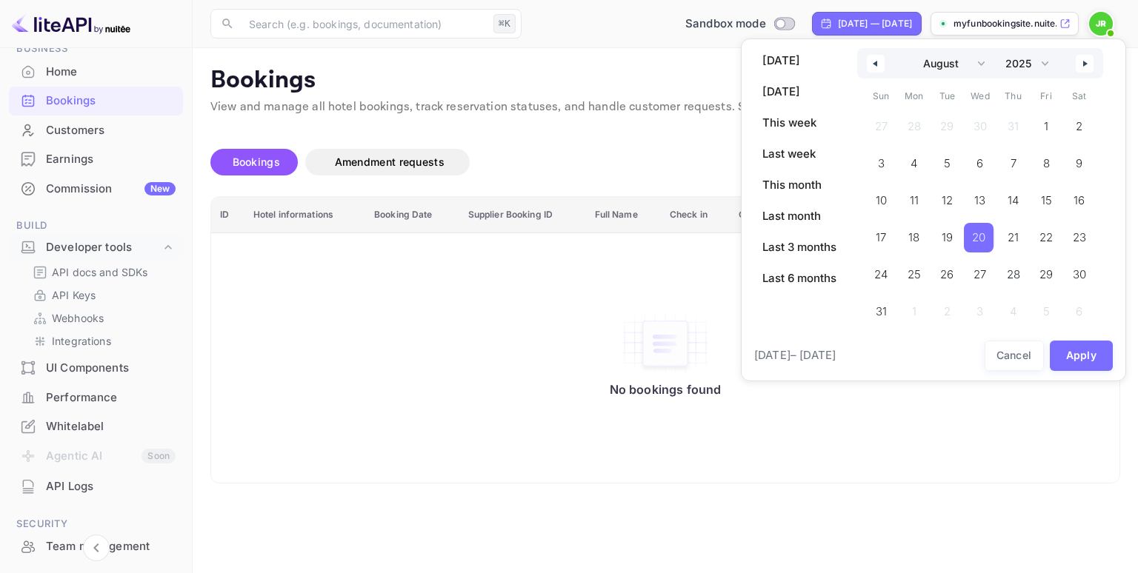
click at [1086, 64] on icon "button" at bounding box center [1086, 64] width 7 height 6
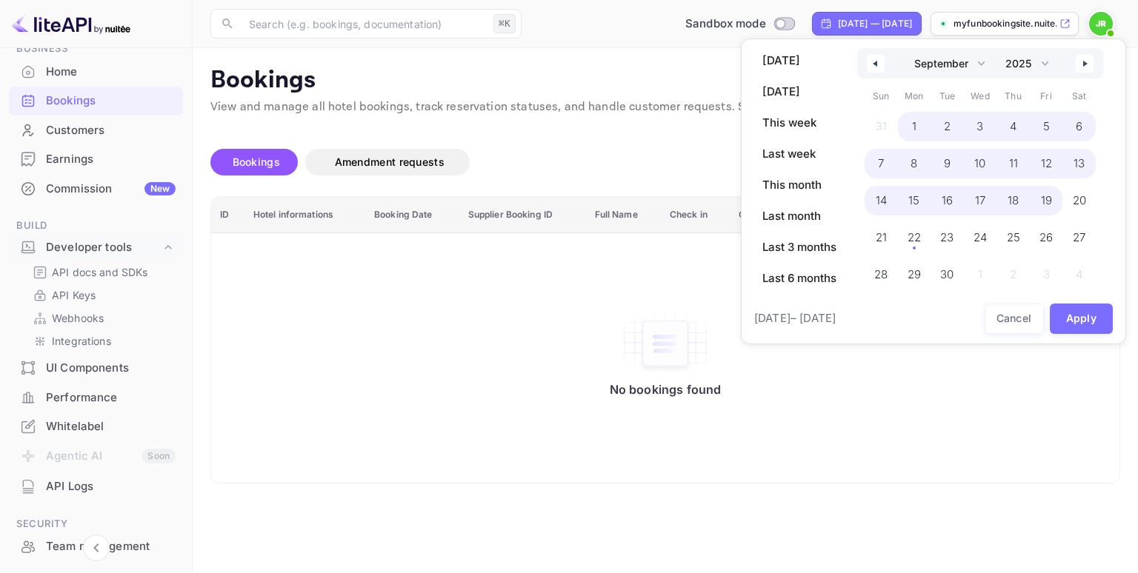
click at [1041, 205] on span "19" at bounding box center [1046, 200] width 11 height 27
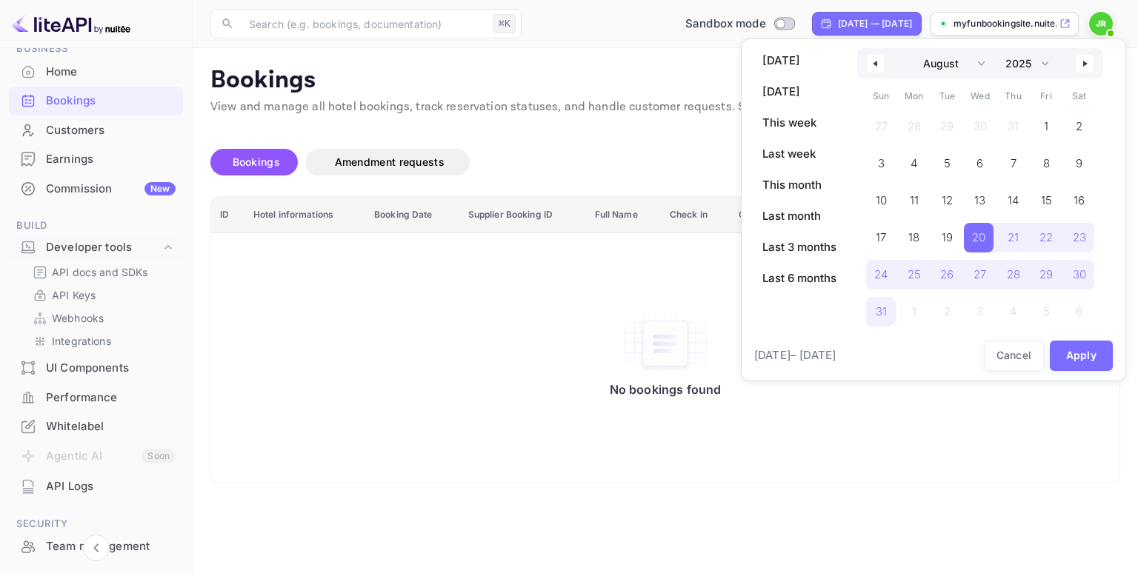
click at [1084, 62] on icon "button" at bounding box center [1086, 64] width 7 height 6
select select "8"
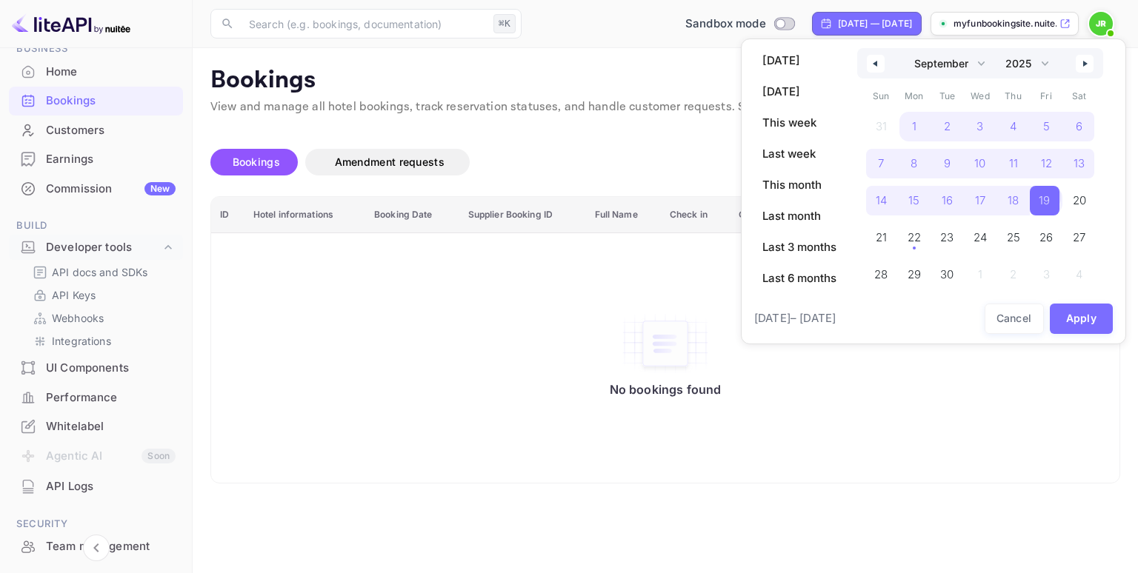
click at [1052, 201] on span "19" at bounding box center [1044, 201] width 30 height 30
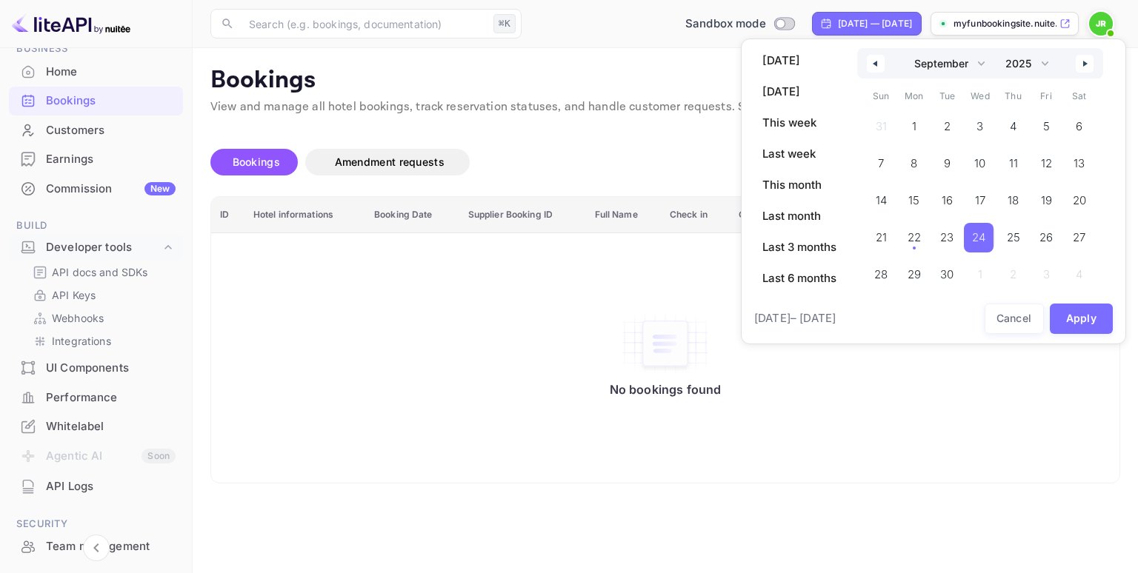
drag, startPoint x: 972, startPoint y: 243, endPoint x: 979, endPoint y: 241, distance: 7.7
click at [972, 243] on span "24" at bounding box center [979, 238] width 30 height 30
click at [1092, 316] on button "Apply" at bounding box center [1081, 319] width 64 height 30
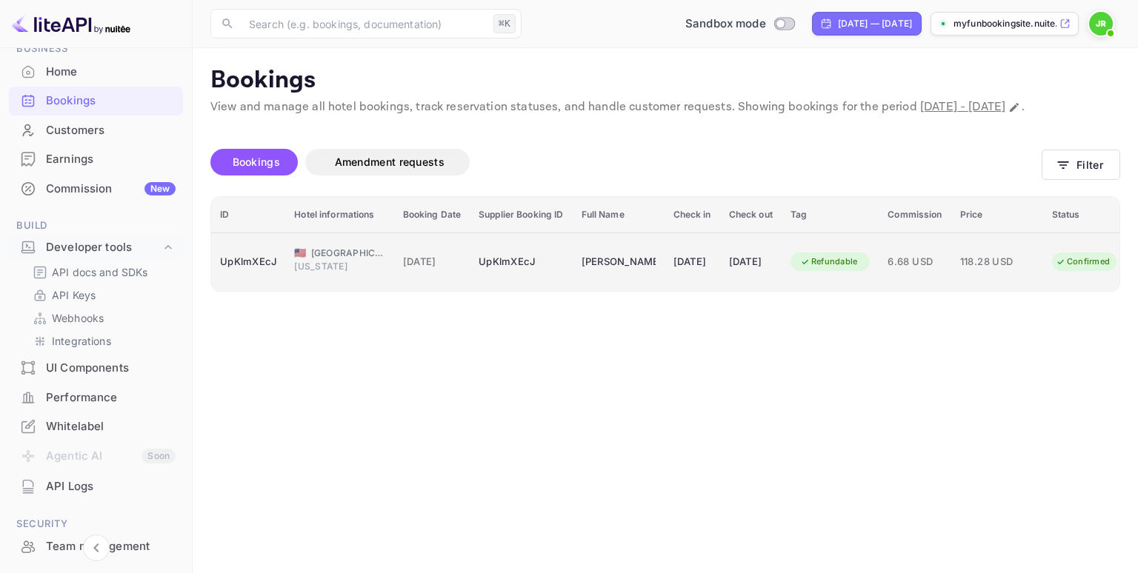
click at [548, 274] on div "UpKlmXEcJ" at bounding box center [520, 262] width 84 height 24
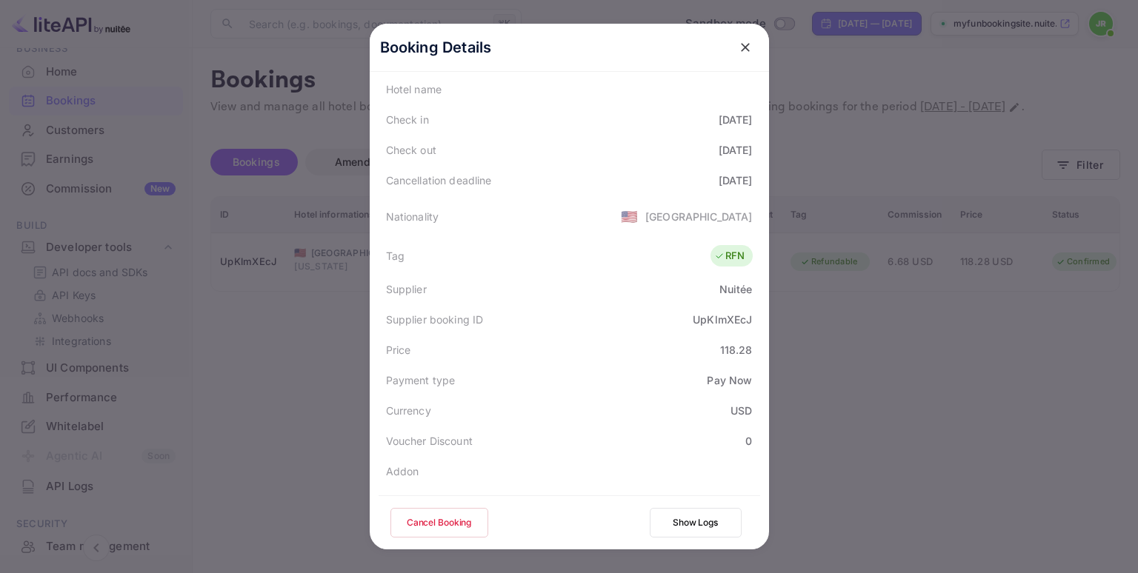
scroll to position [383, 0]
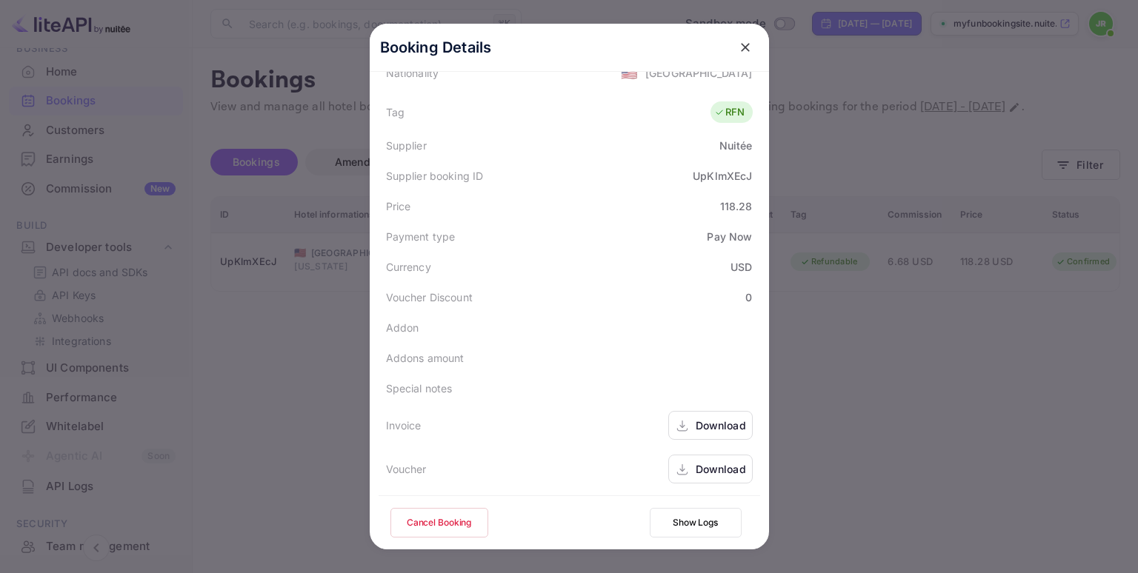
click at [284, 399] on div at bounding box center [569, 286] width 1138 height 573
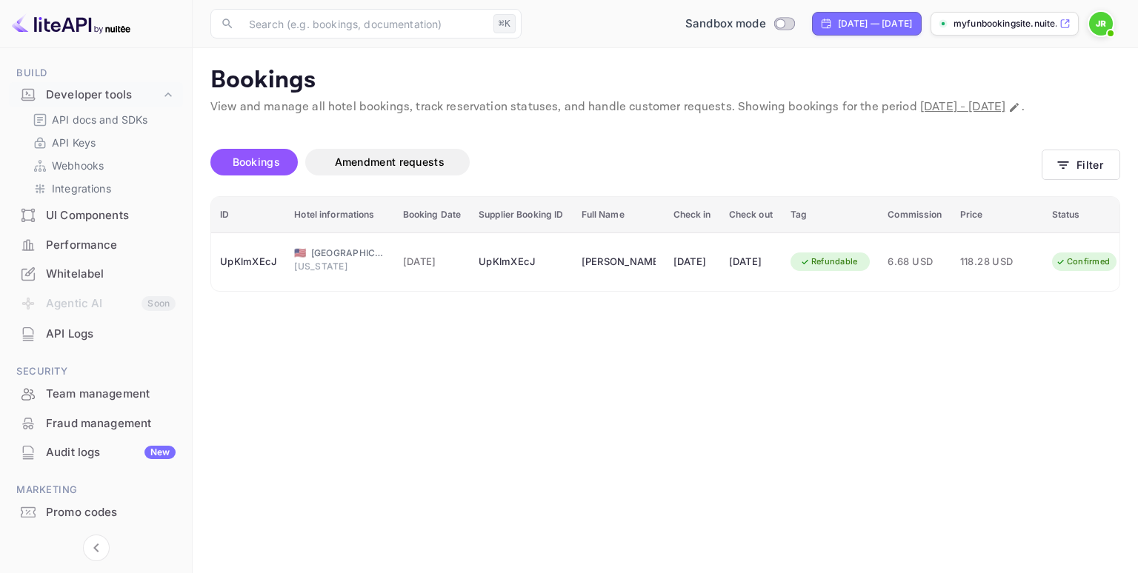
scroll to position [261, 0]
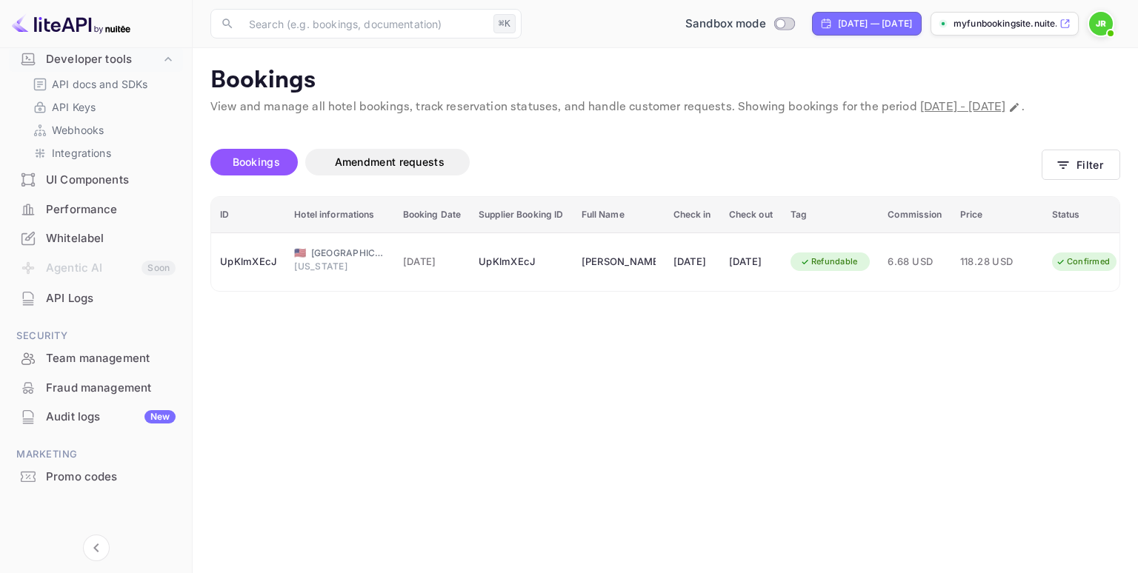
click at [121, 355] on div "Team management" at bounding box center [111, 358] width 130 height 17
